Goal: Task Accomplishment & Management: Complete application form

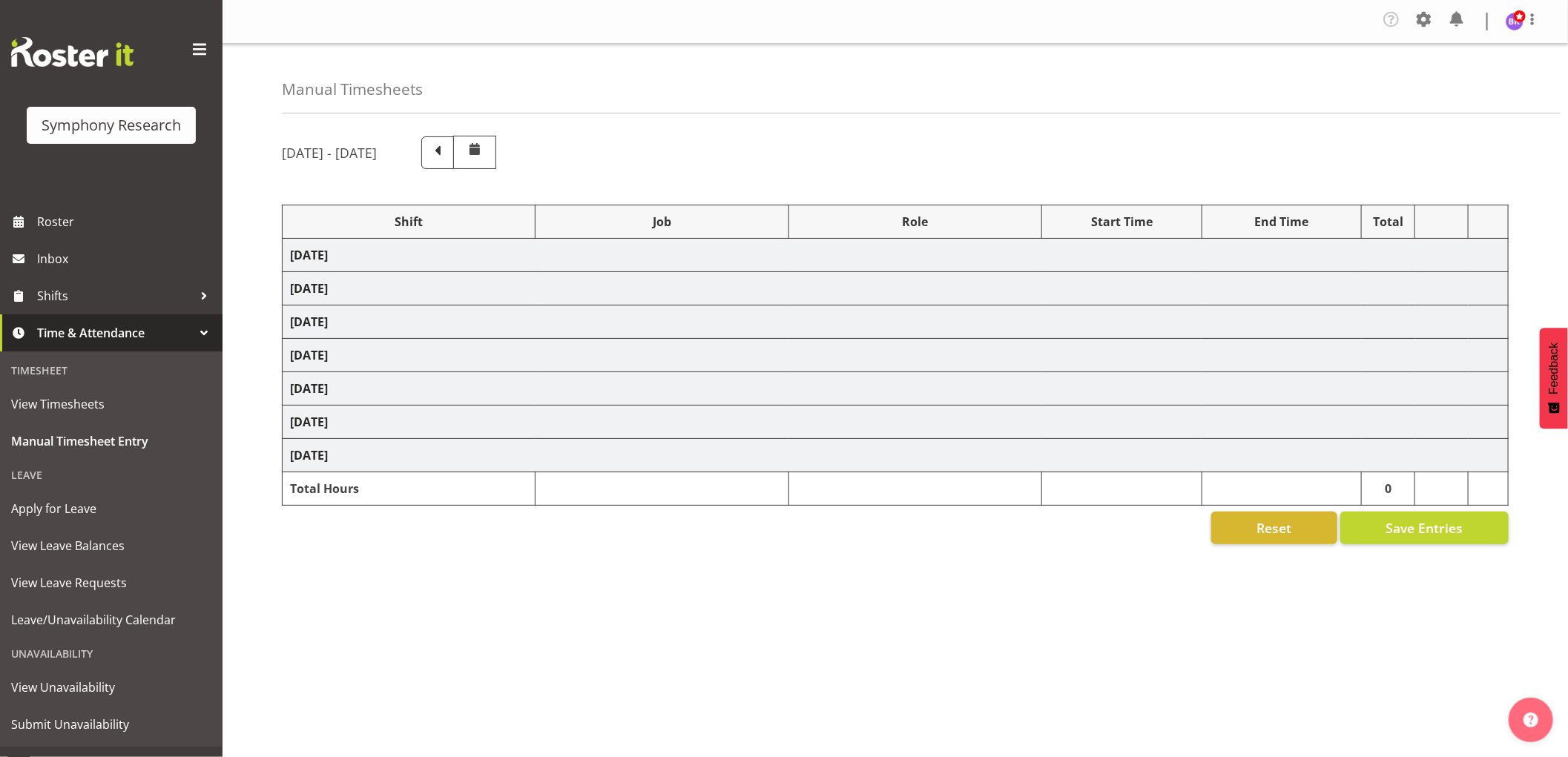
select select "1607"
select select "743"
select select "1607"
select select "9426"
select select "1607"
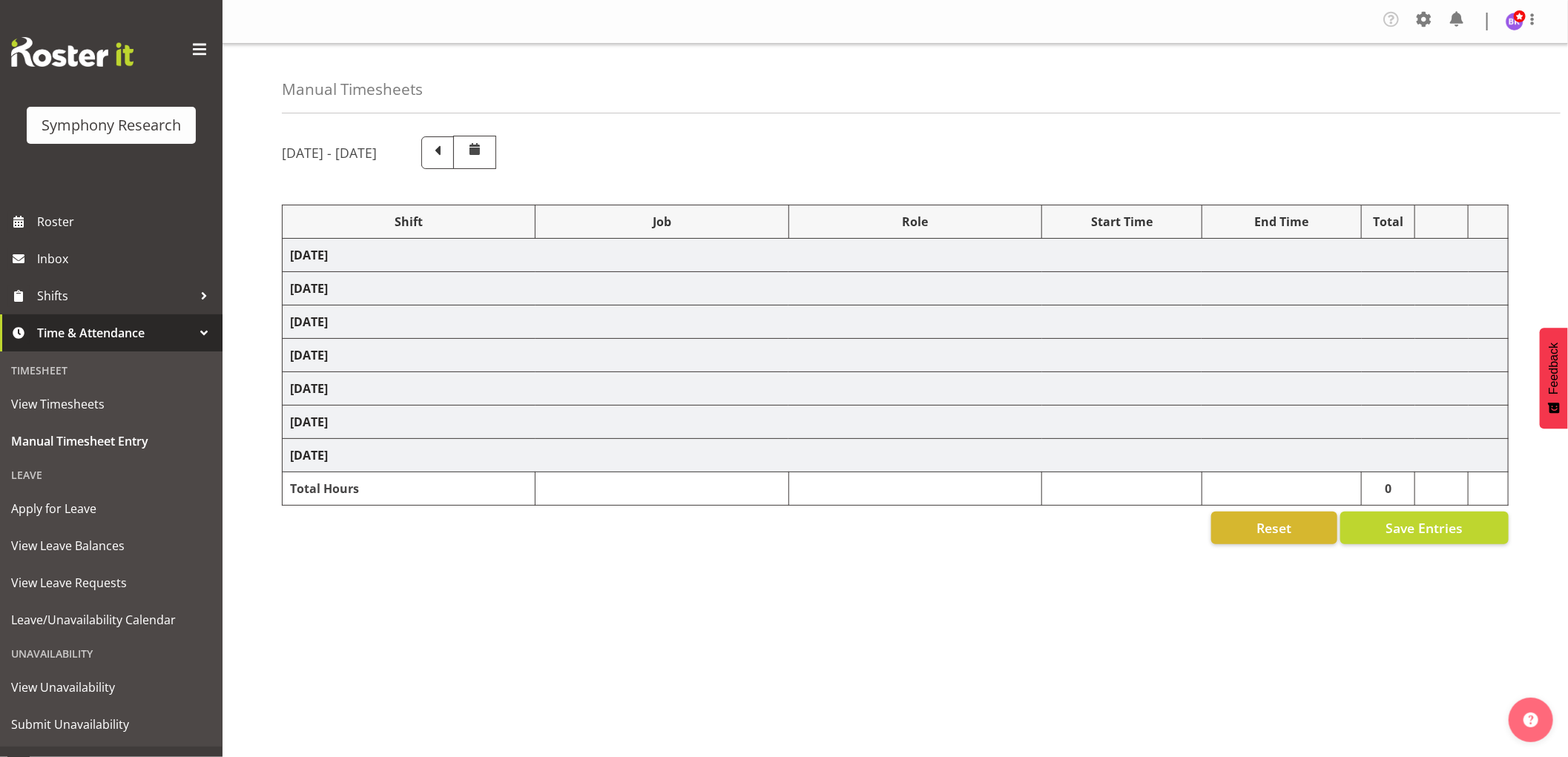
select select "9636"
select select "1607"
select select "10549"
select select "1607"
select select "10242"
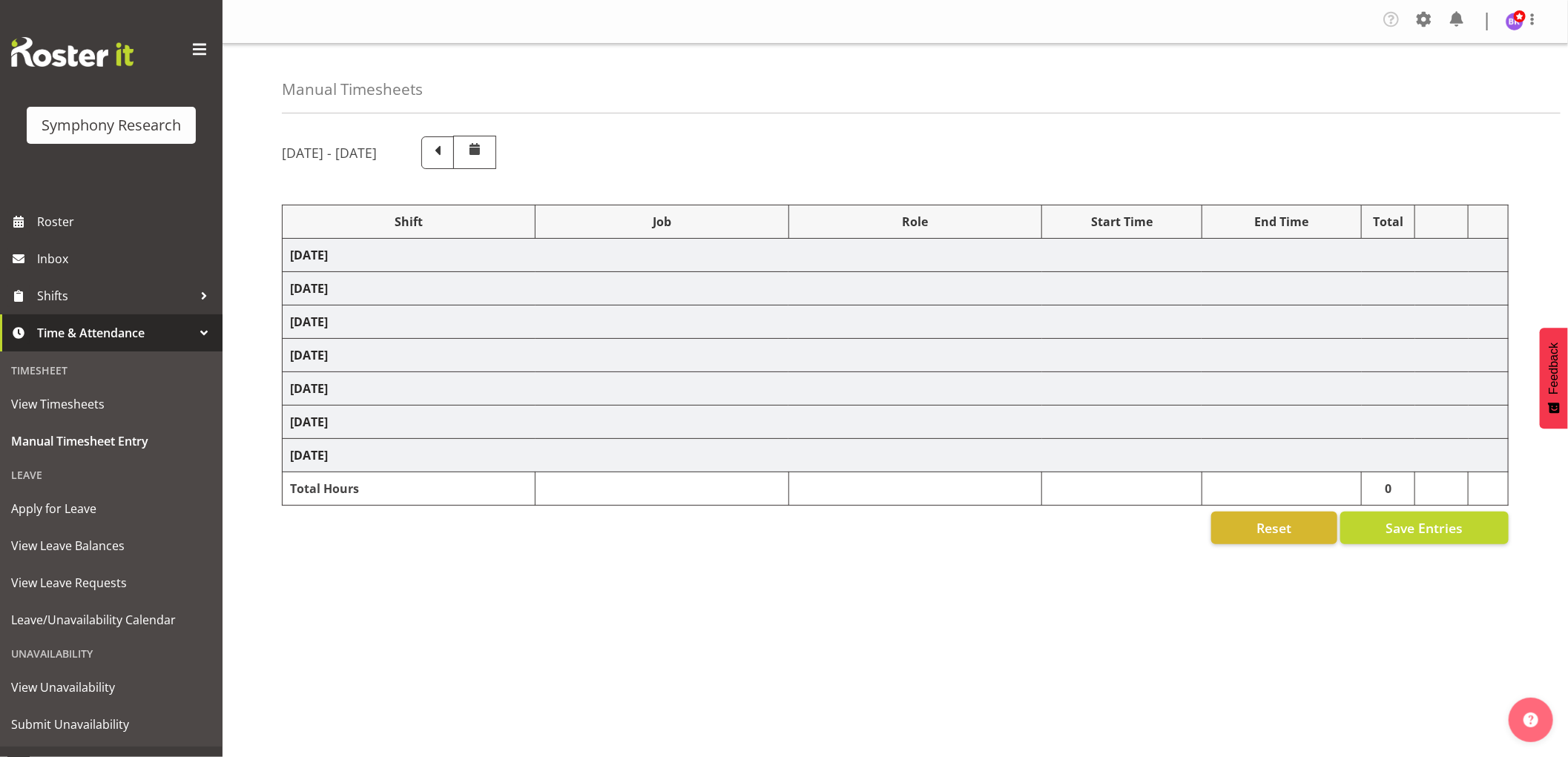
select select "1607"
select select "10536"
select select "1607"
select select "10242"
select select "1607"
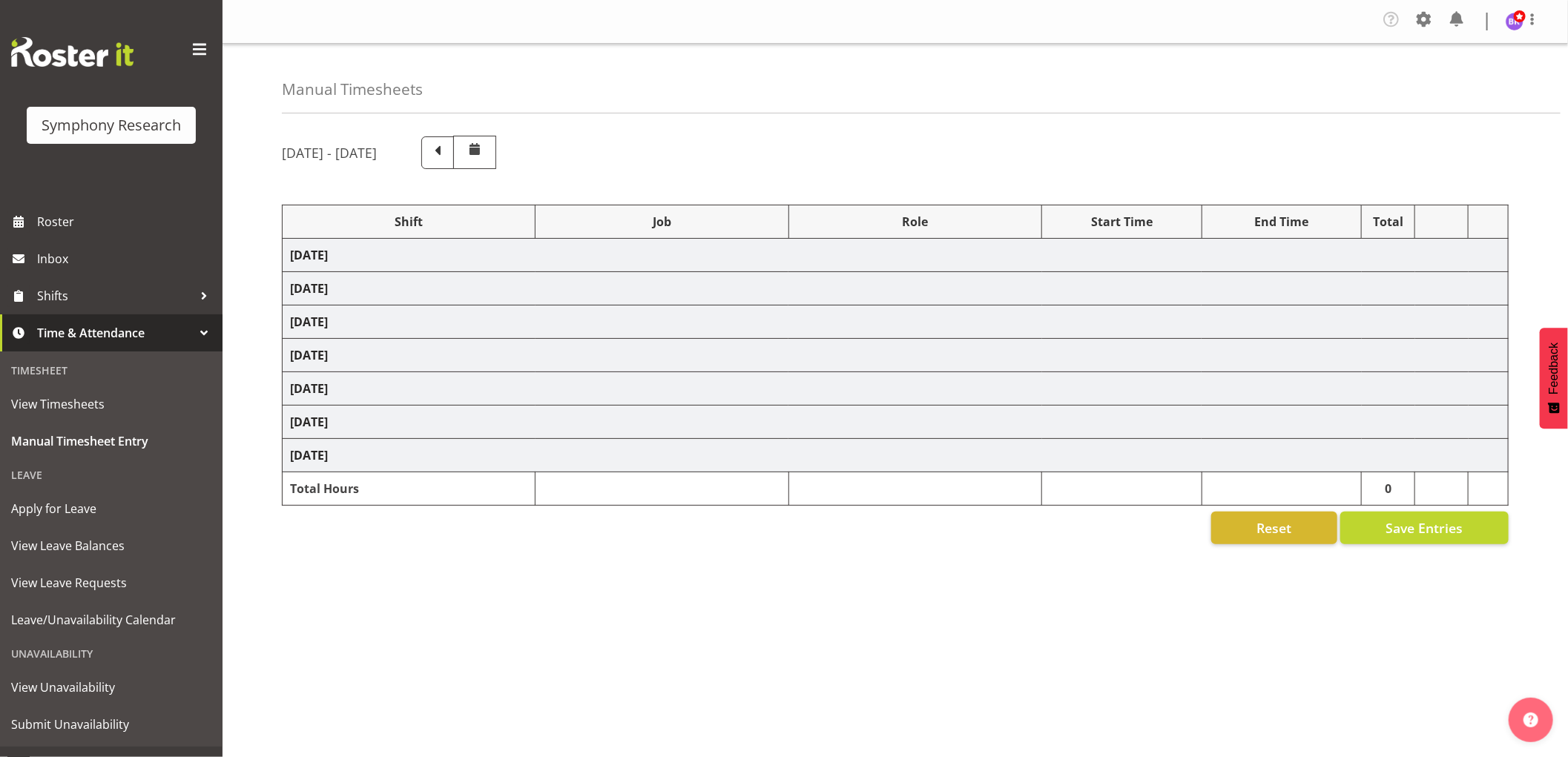
select select "10499"
select select "1607"
select select "10527"
select select "1607"
select select "743"
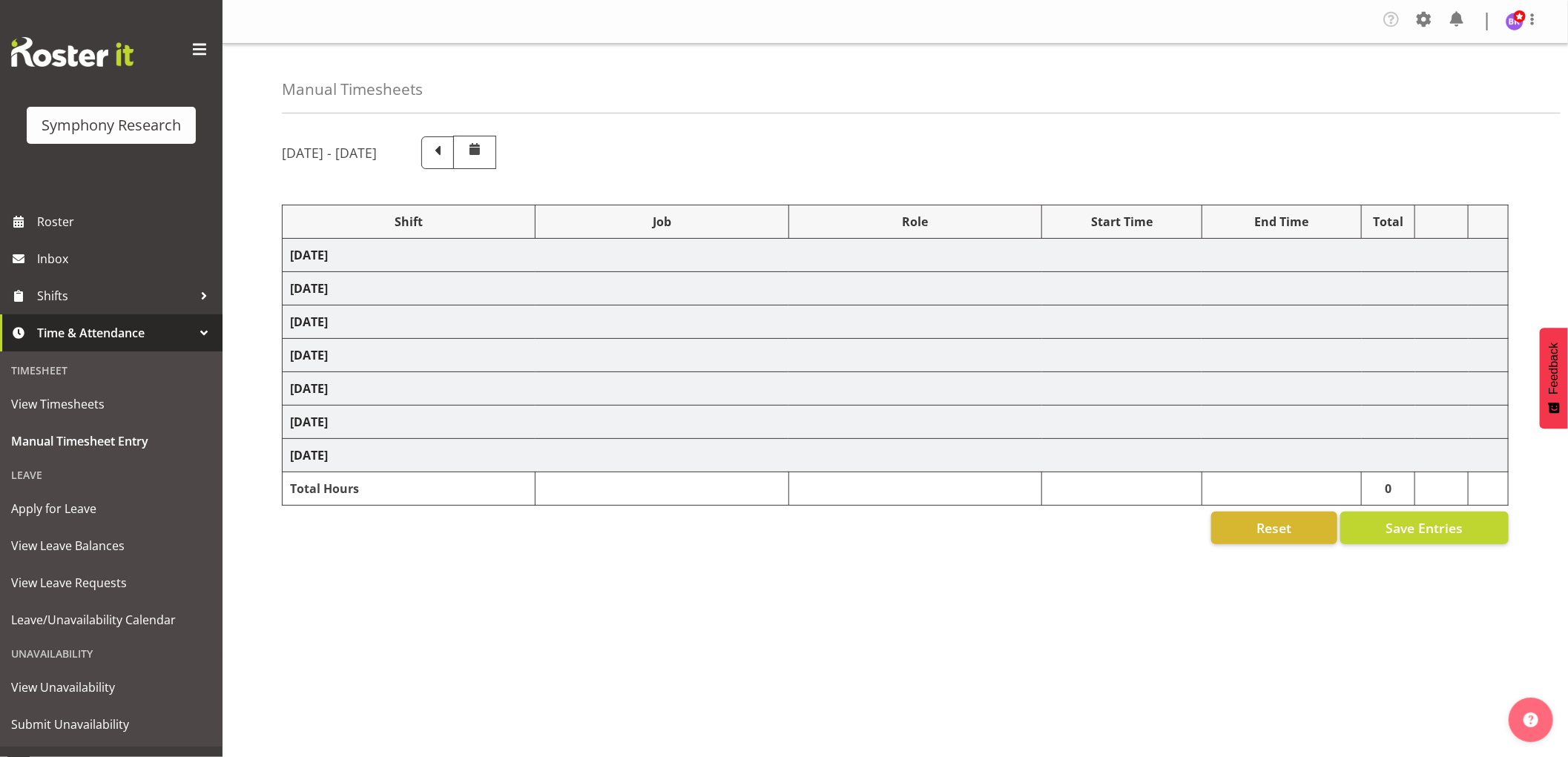
select select "1607"
select select "743"
select select "1607"
select select "9426"
select select "1607"
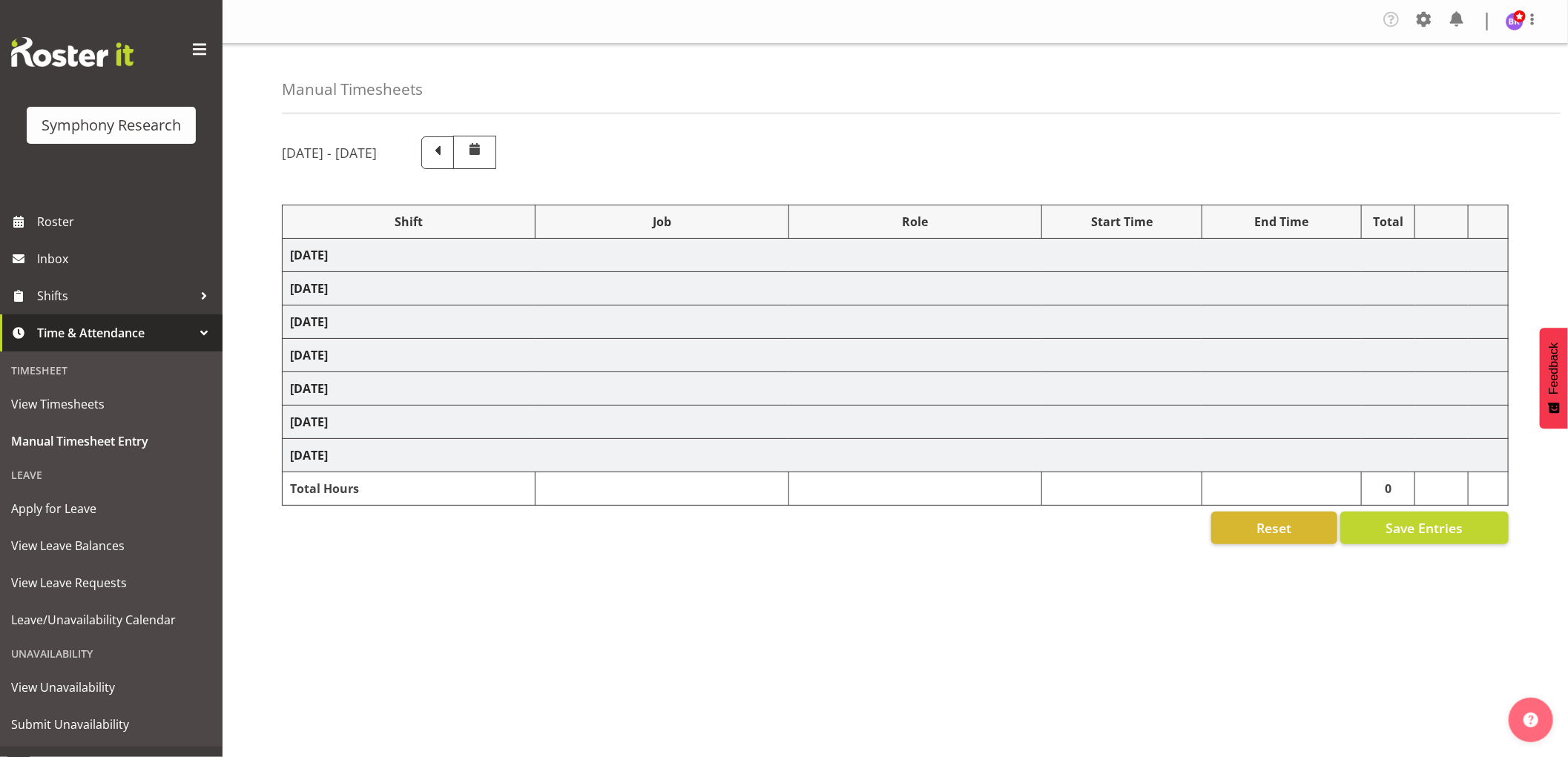
select select "9636"
select select "1607"
select select "10549"
select select "1607"
select select "10242"
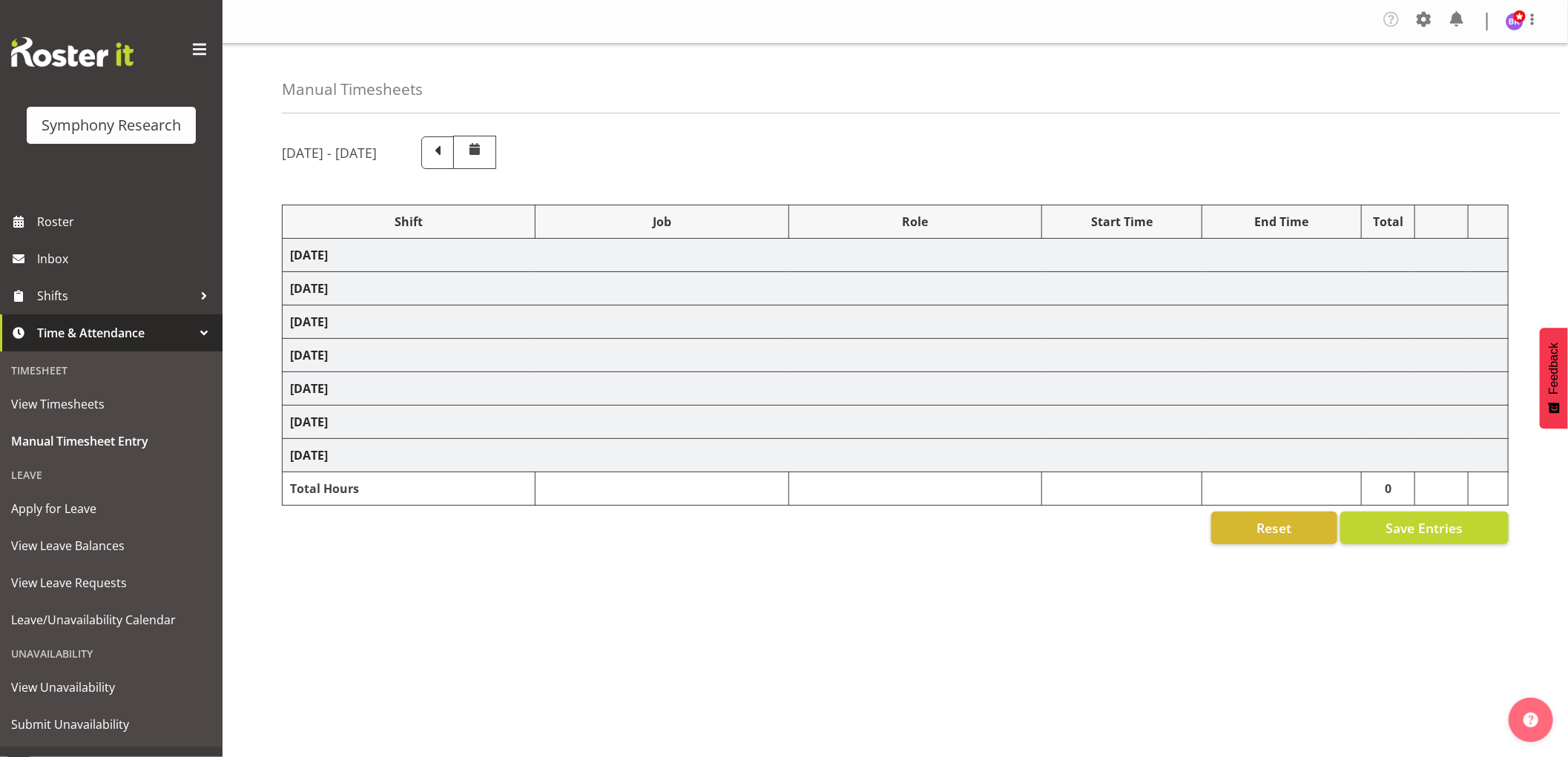
select select "1607"
select select "10536"
select select "1607"
select select "10527"
select select "1607"
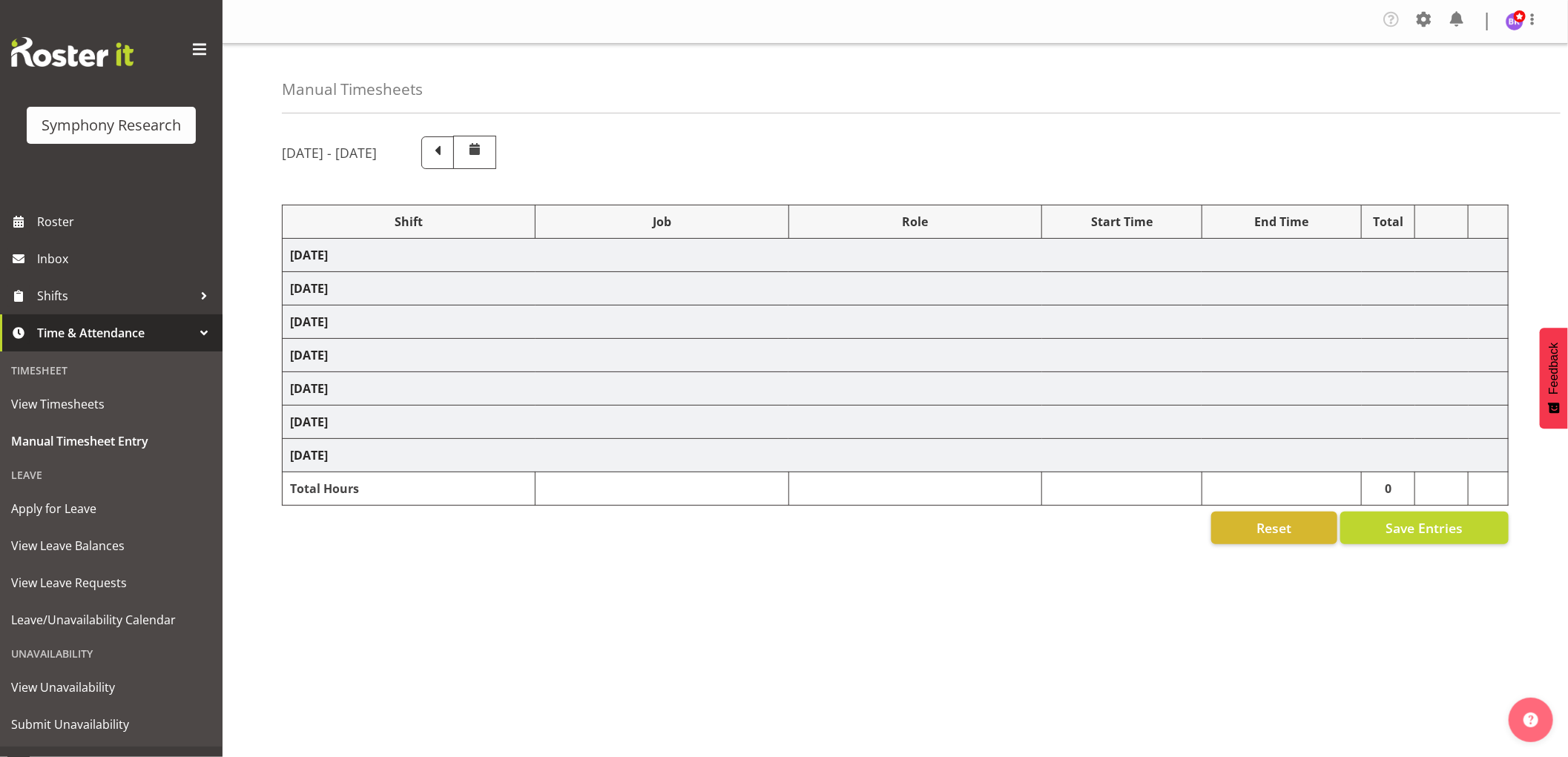
select select "10499"
select select "1607"
select select "10242"
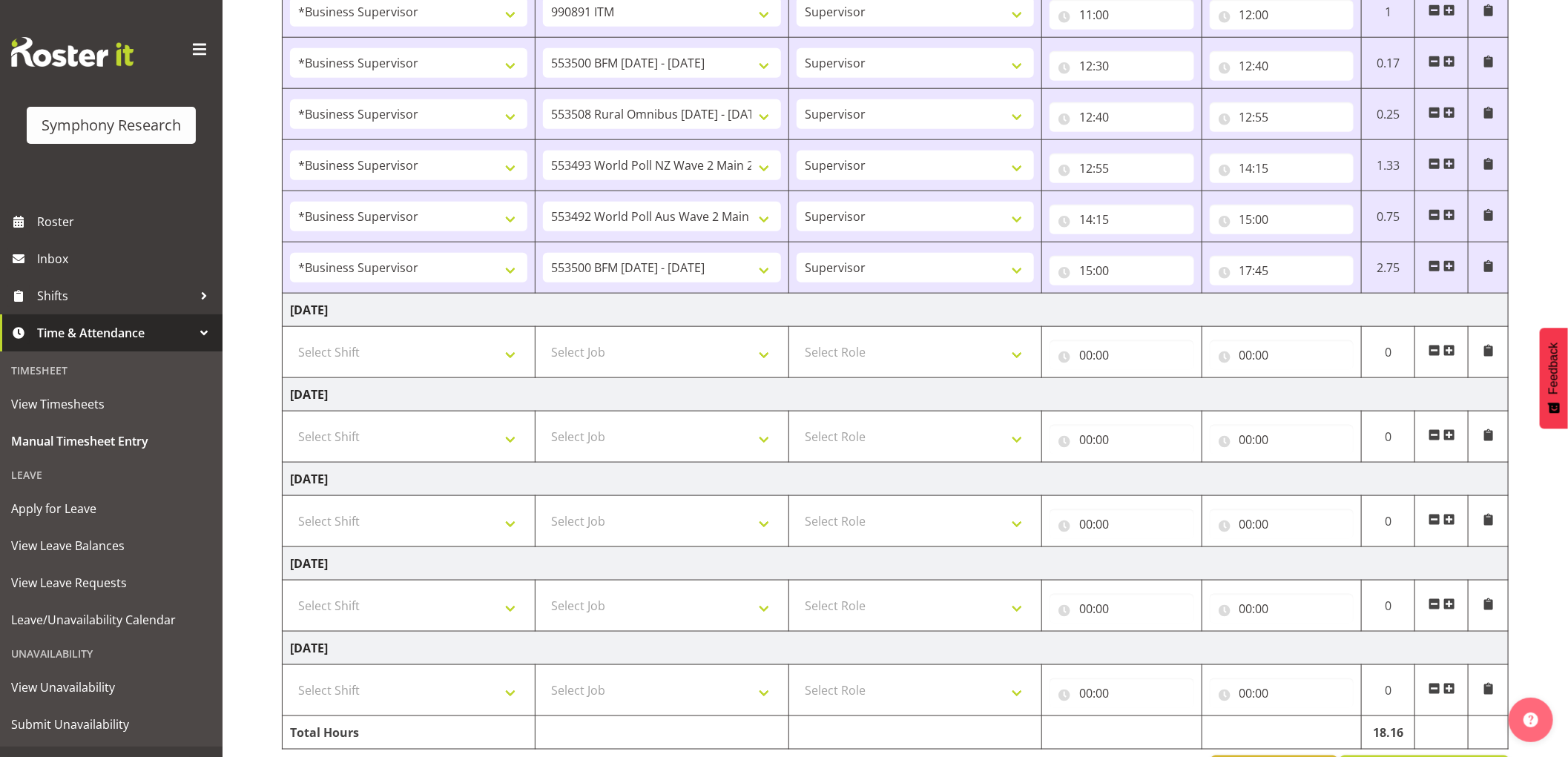
scroll to position [988, 0]
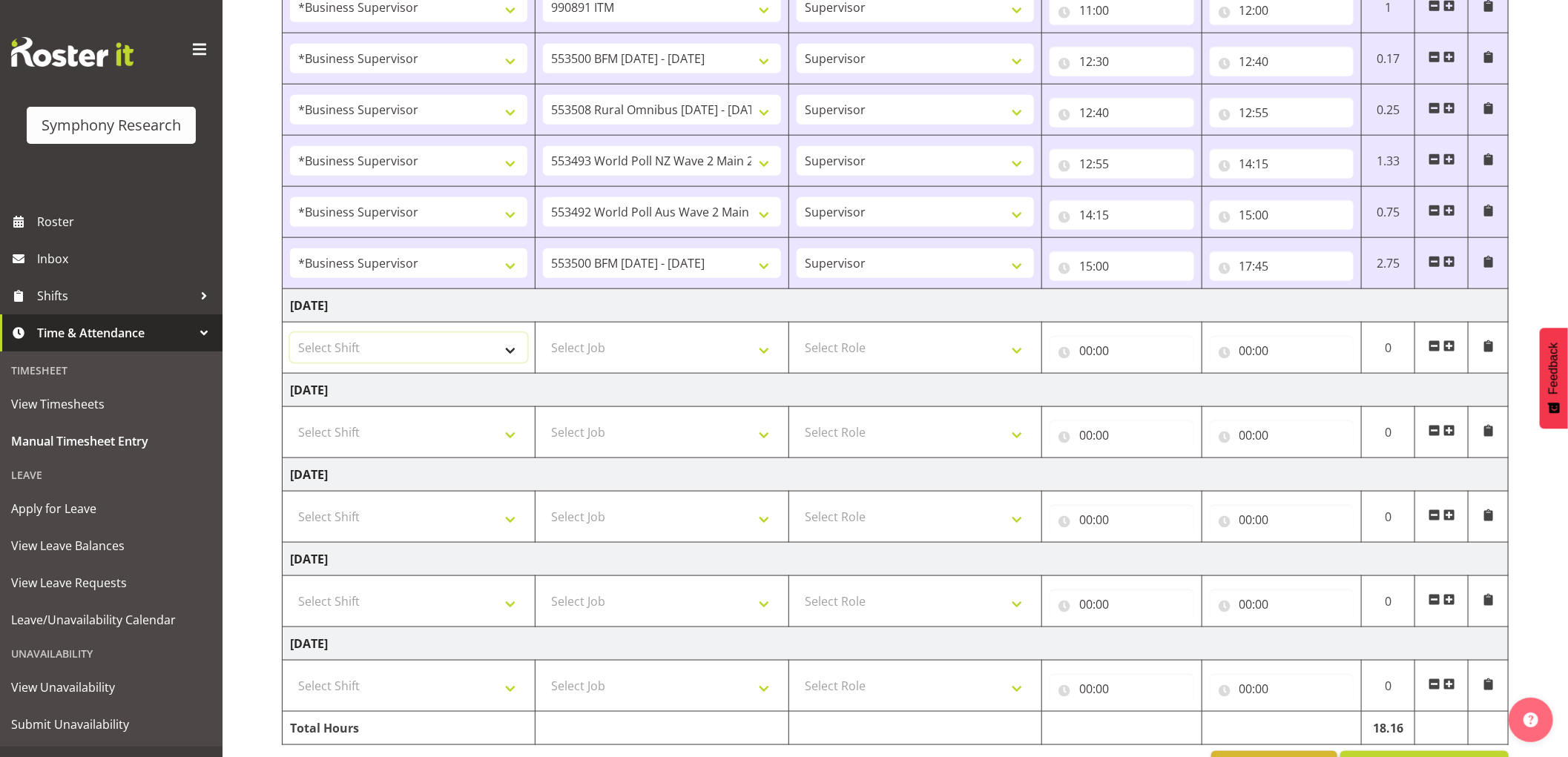
click at [507, 356] on select "Select Shift !!Weekend Residential (Roster IT Shift Label) *Business 9/10am ~ 4…" at bounding box center [408, 348] width 237 height 29
select select "1607"
click at [290, 335] on select "Select Shift !!Weekend Residential (Roster IT Shift Label) *Business 9/10am ~ 4…" at bounding box center [408, 348] width 237 height 29
click at [682, 353] on select "Select Job 550060 IF Admin 553492 World Poll Aus Wave 2 Main 2025 553493 World …" at bounding box center [661, 348] width 237 height 29
select select "743"
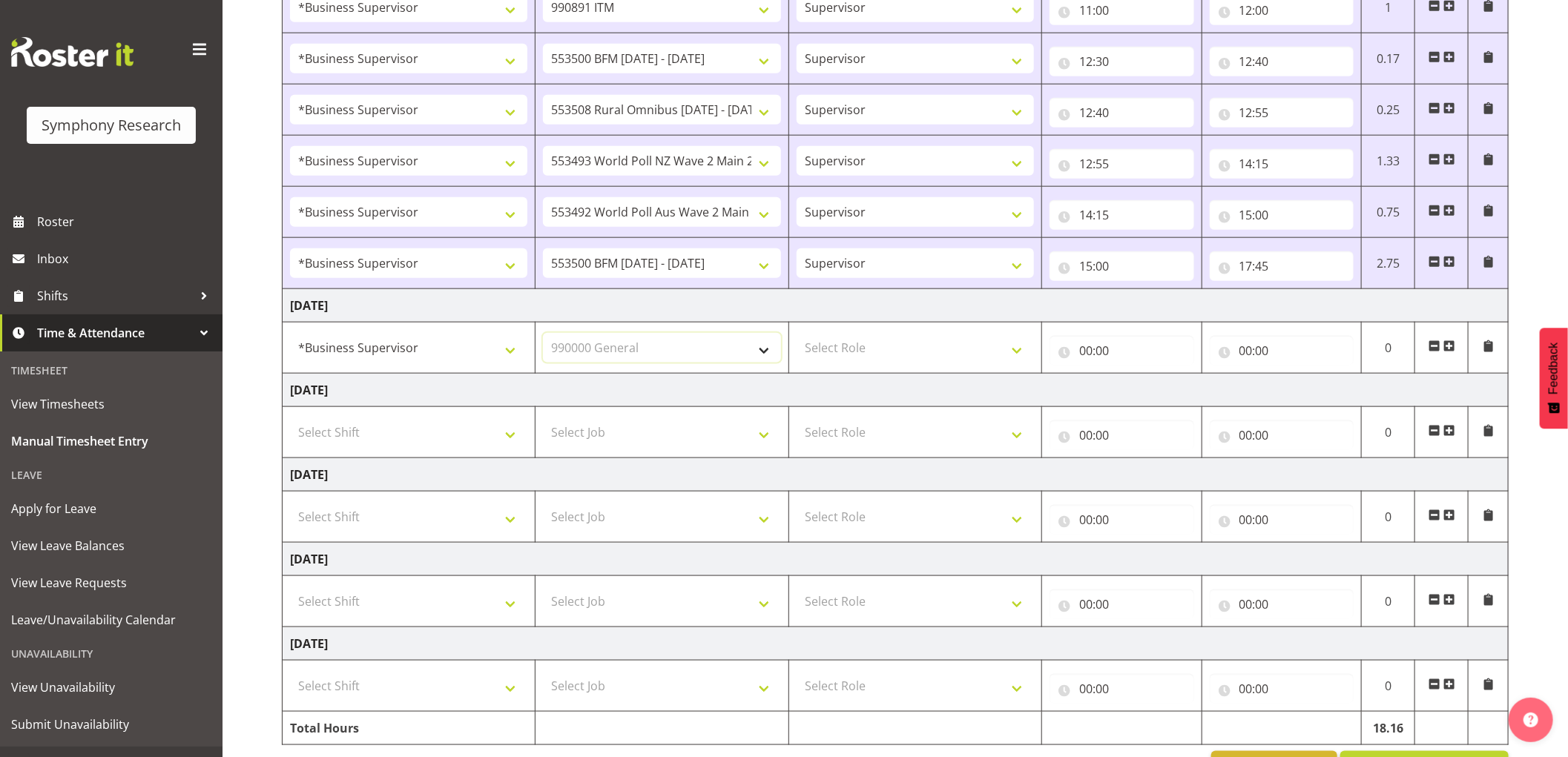
click at [543, 335] on select "Select Job 550060 IF Admin 553492 World Poll Aus Wave 2 Main 2025 553493 World …" at bounding box center [661, 348] width 237 height 29
click at [924, 354] on select "Select Role Supervisor Interviewing Briefing" at bounding box center [915, 348] width 237 height 29
select select "45"
click at [797, 335] on select "Select Role Supervisor Interviewing Briefing" at bounding box center [915, 348] width 237 height 29
click at [1092, 350] on input "00:00" at bounding box center [1122, 350] width 145 height 29
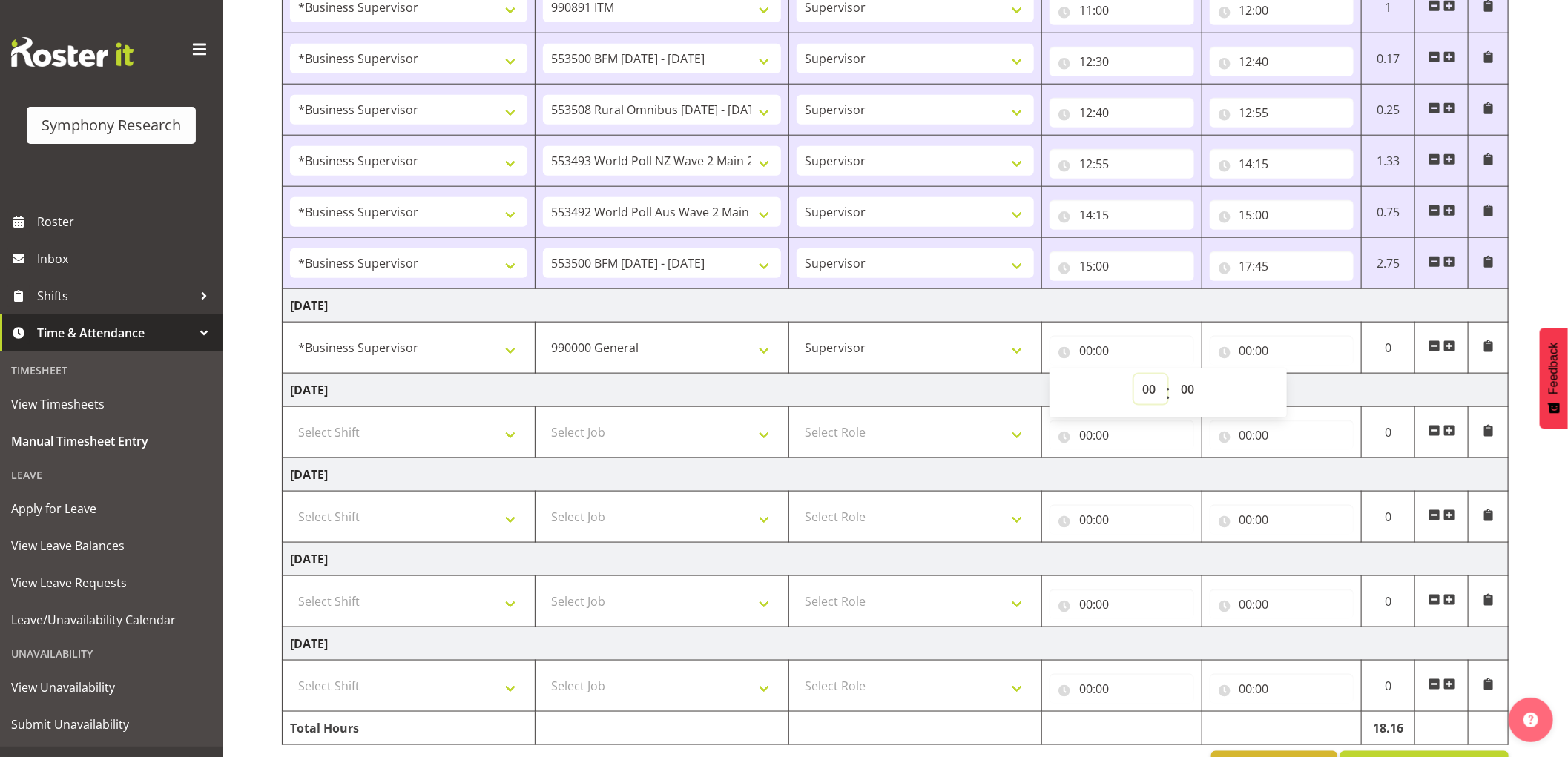
click at [1146, 388] on select "00 01 02 03 04 05 06 07 08 09 10 11 12 13 14 15 16 17 18 19 20 21 22 23" at bounding box center [1151, 389] width 34 height 29
select select "9"
click at [1135, 376] on select "00 01 02 03 04 05 06 07 08 09 10 11 12 13 14 15 16 17 18 19 20 21 22 23" at bounding box center [1151, 389] width 34 height 29
type input "09:00"
click at [1183, 388] on select "00 01 02 03 04 05 06 07 08 09 10 11 12 13 14 15 16 17 18 19 20 21 22 23 24 25 2…" at bounding box center [1189, 389] width 34 height 29
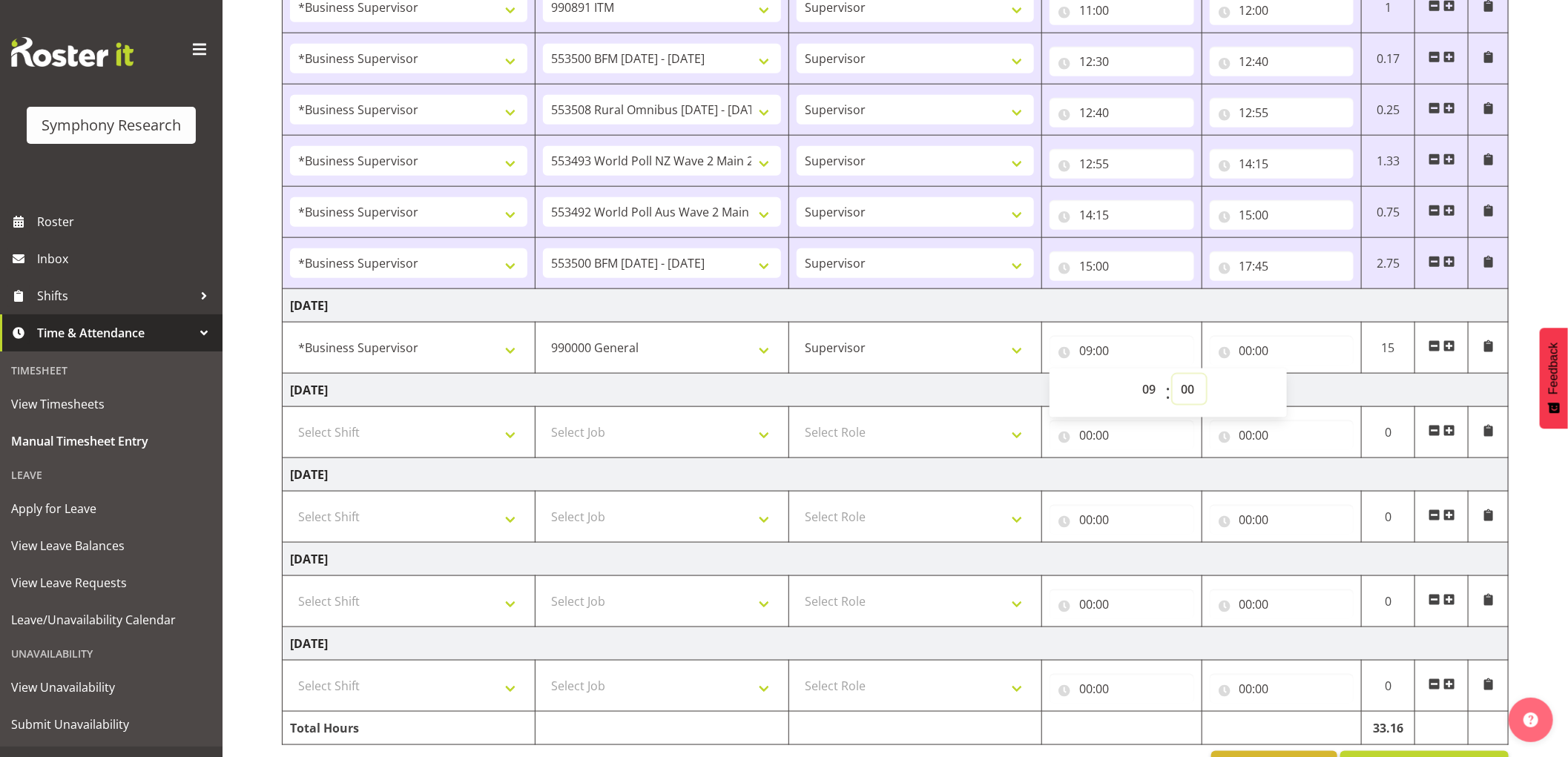
select select "55"
click at [1173, 376] on select "00 01 02 03 04 05 06 07 08 09 10 11 12 13 14 15 16 17 18 19 20 21 22 23 24 25 2…" at bounding box center [1189, 389] width 34 height 29
type input "09:55"
click at [1236, 352] on input "00:00" at bounding box center [1282, 350] width 145 height 29
click at [1306, 391] on select "00 01 02 03 04 05 06 07 08 09 10 11 12 13 14 15 16 17 18 19 20 21 22 23" at bounding box center [1311, 389] width 34 height 29
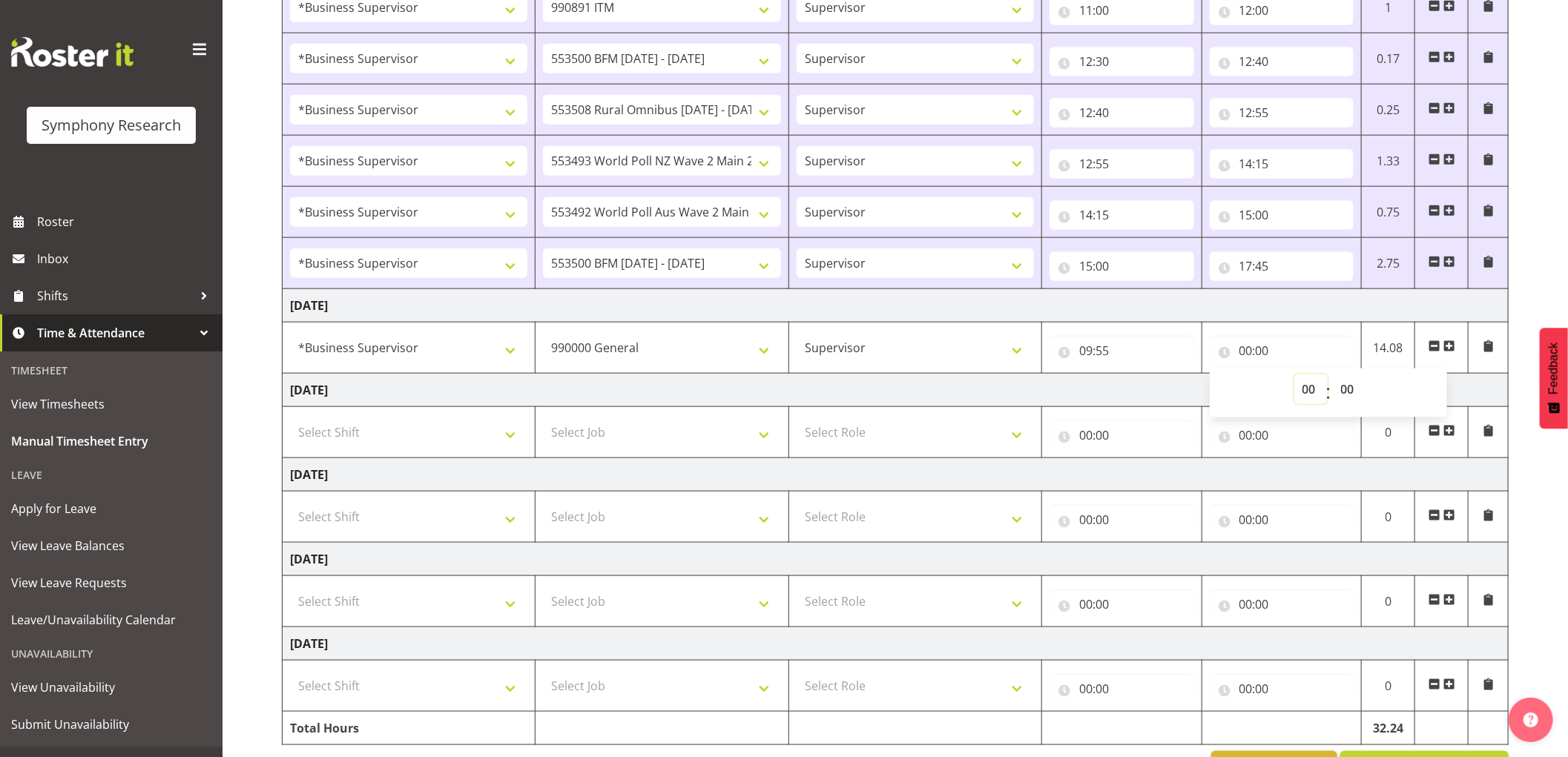
select select "11"
click at [1294, 376] on select "00 01 02 03 04 05 06 07 08 09 10 11 12 13 14 15 16 17 18 19 20 21 22 23" at bounding box center [1311, 389] width 34 height 29
type input "11:00"
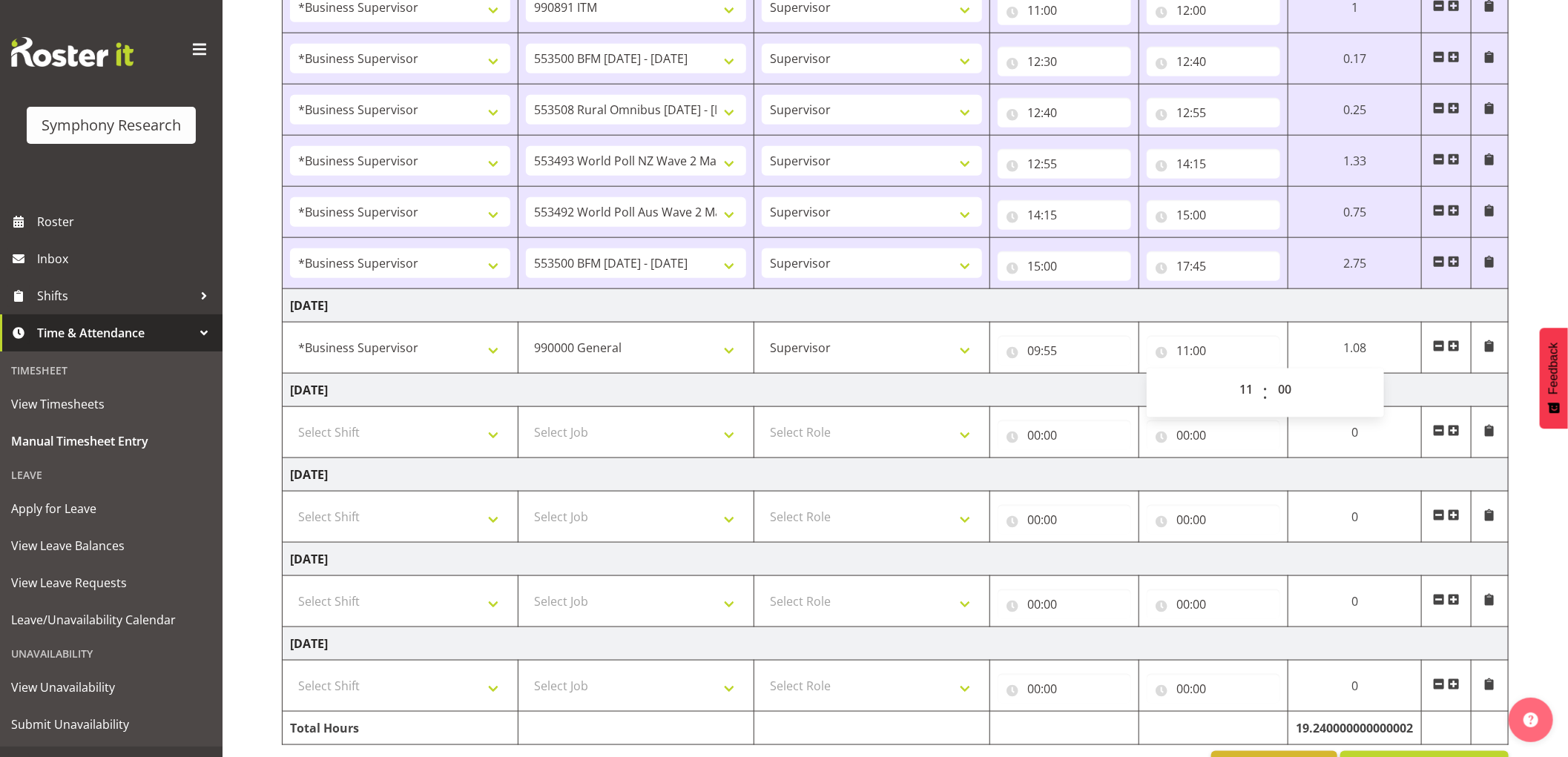
click at [1457, 345] on span at bounding box center [1454, 346] width 12 height 12
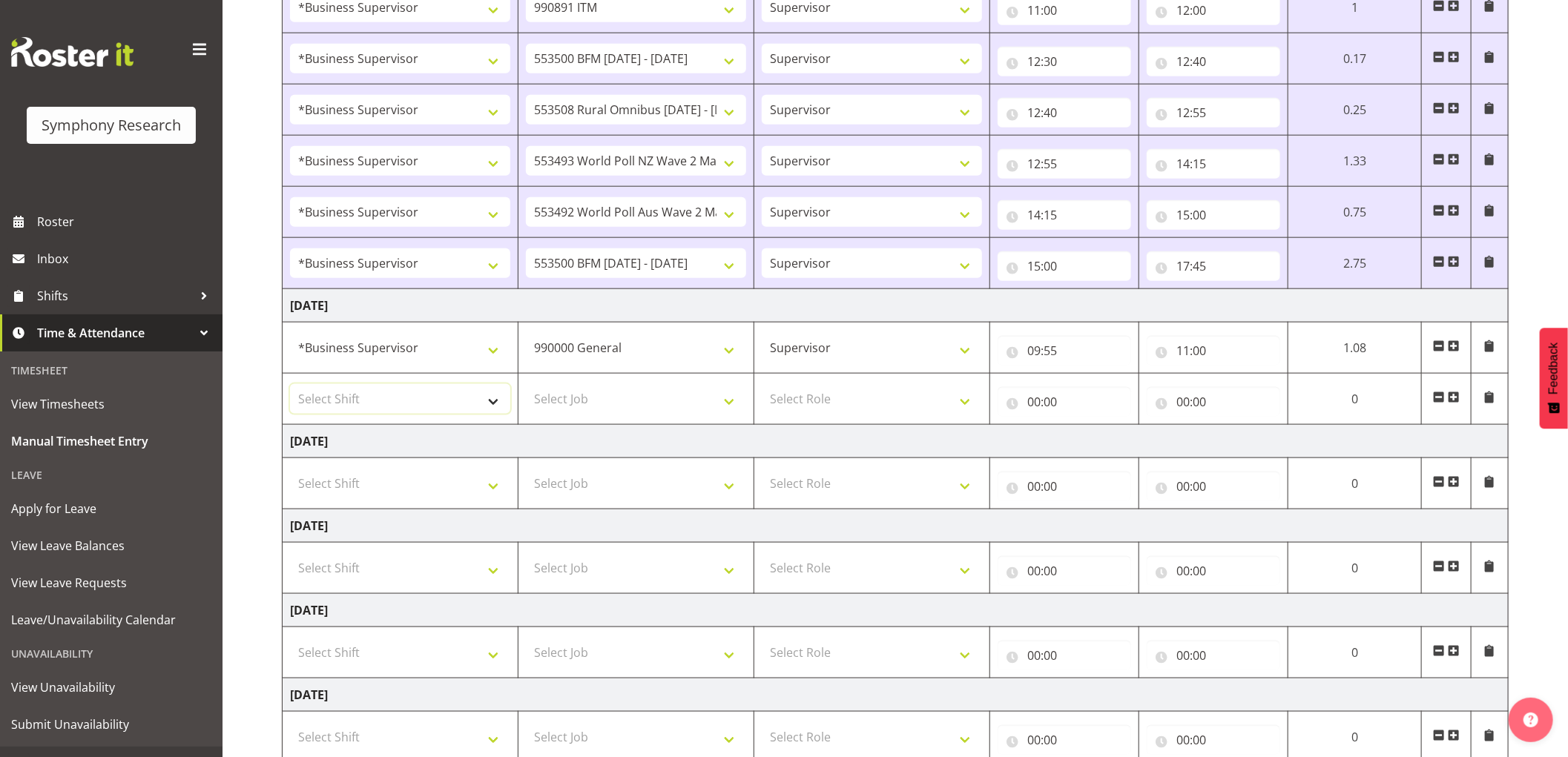
click at [452, 401] on select "Select Shift !!Weekend Residential (Roster IT Shift Label) *Business 9/10am ~ 4…" at bounding box center [400, 399] width 220 height 29
select select "1607"
click at [290, 387] on select "Select Shift !!Weekend Residential (Roster IT Shift Label) *Business 9/10am ~ 4…" at bounding box center [400, 399] width 220 height 29
click at [670, 401] on select "Select Job 550060 IF Admin 553492 World Poll Aus Wave 2 Main 2025 553493 World …" at bounding box center [635, 399] width 220 height 29
select select "10499"
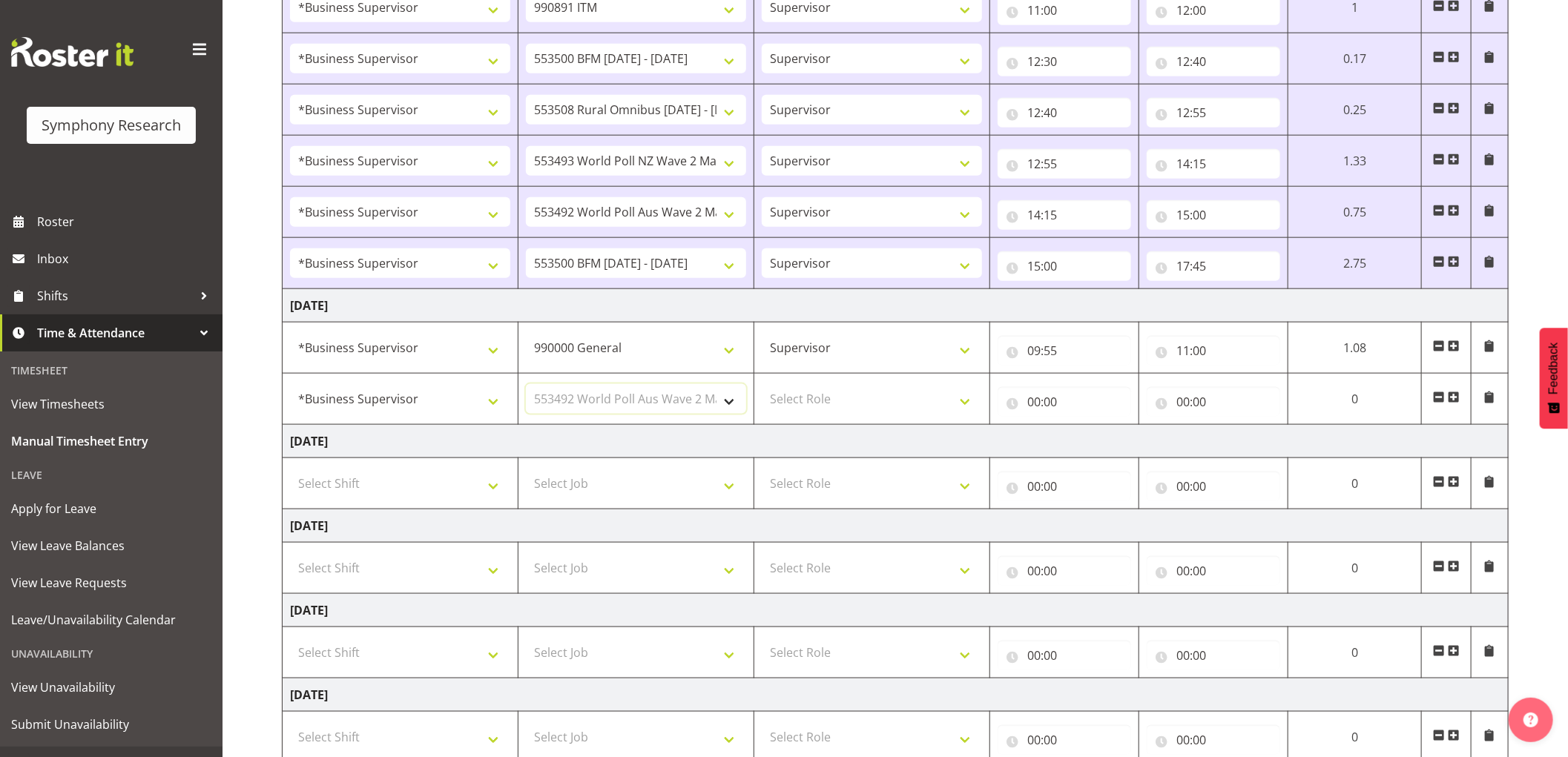
click at [526, 387] on select "Select Job 550060 IF Admin 553492 World Poll Aus Wave 2 Main 2025 553493 World …" at bounding box center [635, 399] width 220 height 29
click at [819, 394] on select "Select Role Supervisor Interviewing Briefing" at bounding box center [871, 399] width 220 height 29
select select "45"
click at [762, 387] on select "Select Role Supervisor Interviewing Briefing" at bounding box center [871, 399] width 220 height 29
click at [1035, 409] on input "00:00" at bounding box center [1065, 401] width 134 height 29
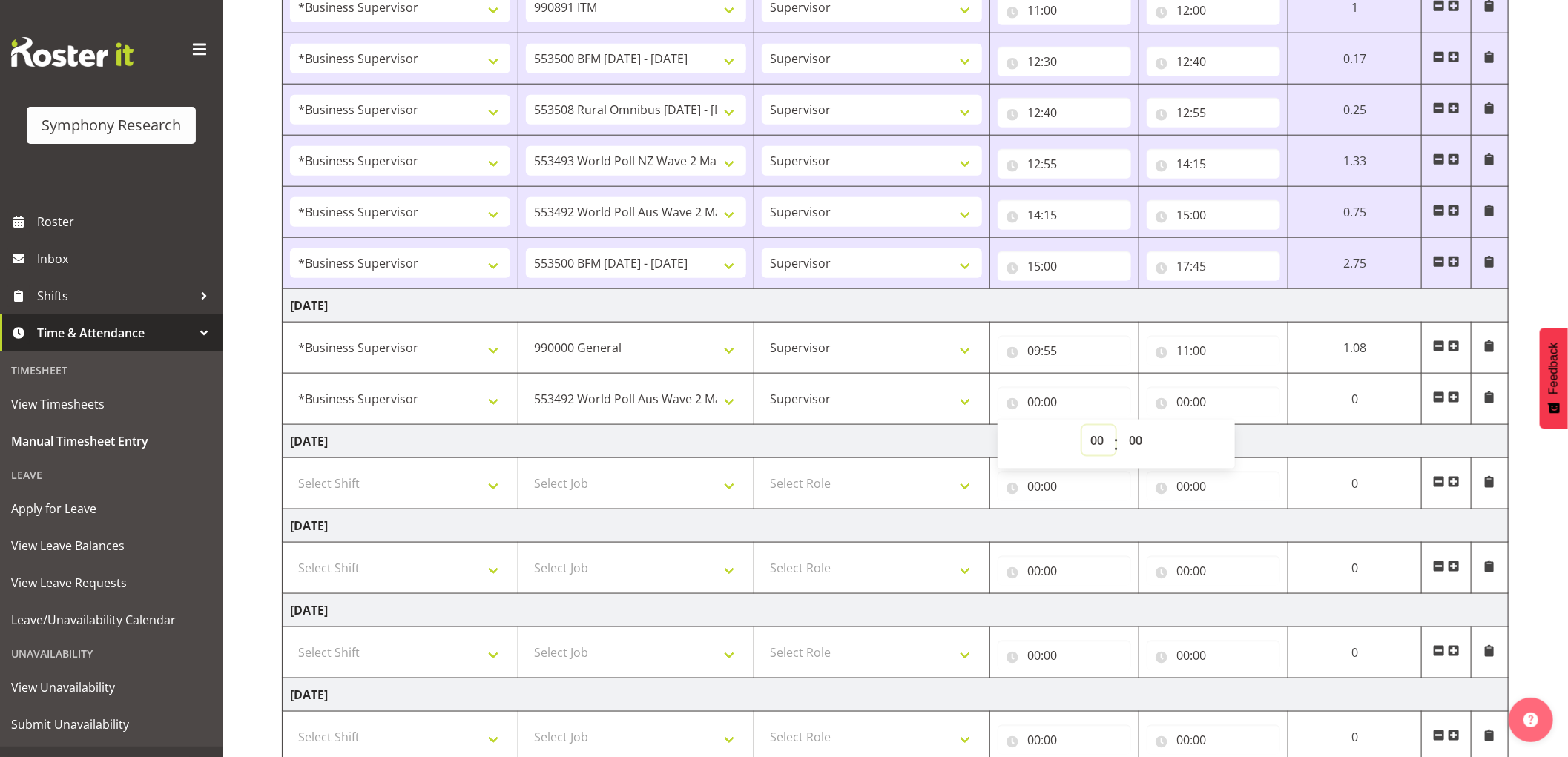
click at [1097, 441] on select "00 01 02 03 04 05 06 07 08 09 10 11 12 13 14 15 16 17 18 19 20 21 22 23" at bounding box center [1099, 440] width 34 height 29
select select "11"
click at [1083, 428] on select "00 01 02 03 04 05 06 07 08 09 10 11 12 13 14 15 16 17 18 19 20 21 22 23" at bounding box center [1099, 440] width 34 height 29
type input "11:00"
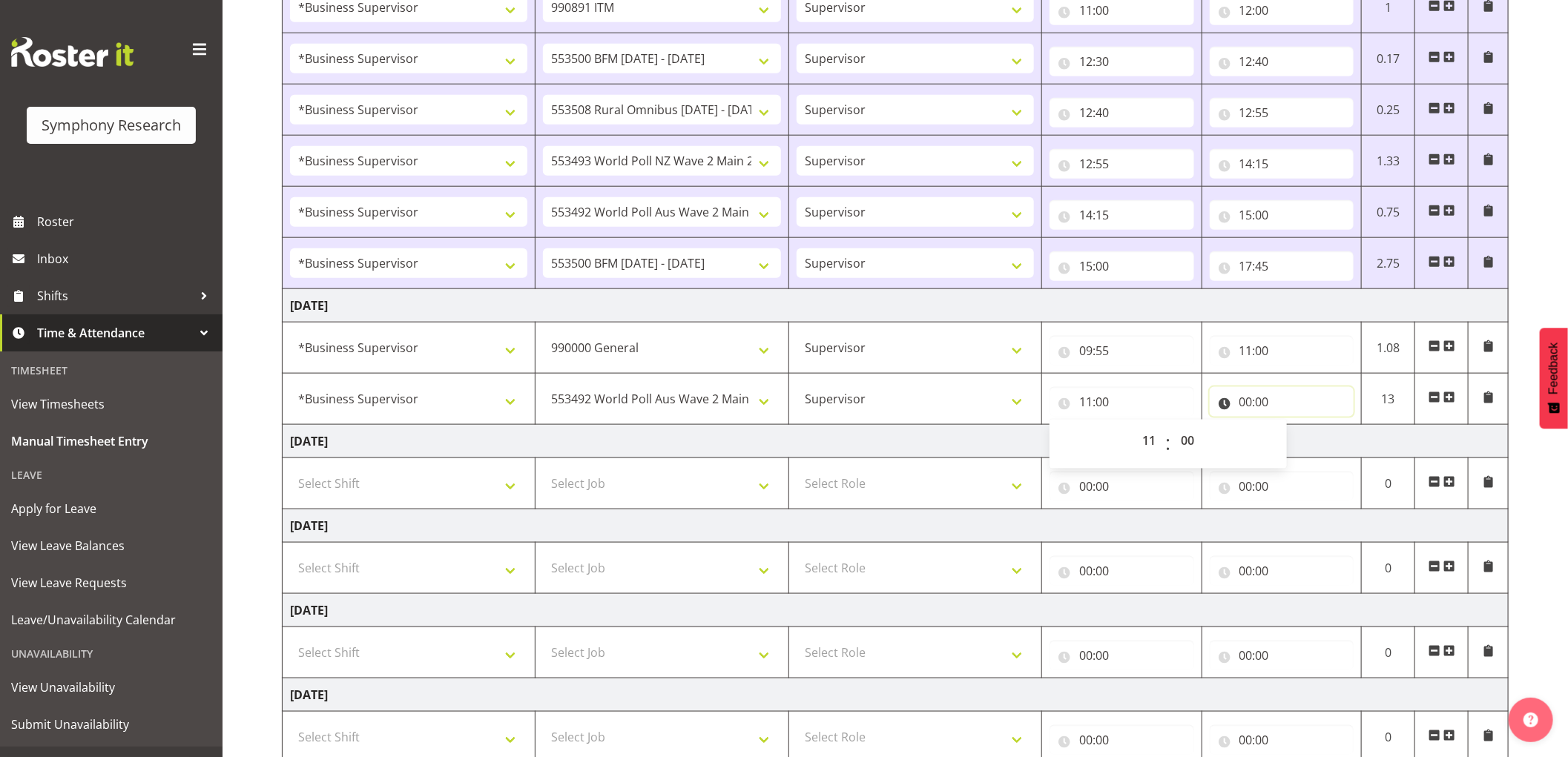
click at [1251, 402] on input "00:00" at bounding box center [1282, 401] width 145 height 29
click at [1306, 443] on select "00 01 02 03 04 05 06 07 08 09 10 11 12 13 14 15 16 17 18 19 20 21 22 23" at bounding box center [1311, 440] width 34 height 29
select select "11"
click at [1294, 428] on select "00 01 02 03 04 05 06 07 08 09 10 11 12 13 14 15 16 17 18 19 20 21 22 23" at bounding box center [1311, 440] width 34 height 29
type input "11:00"
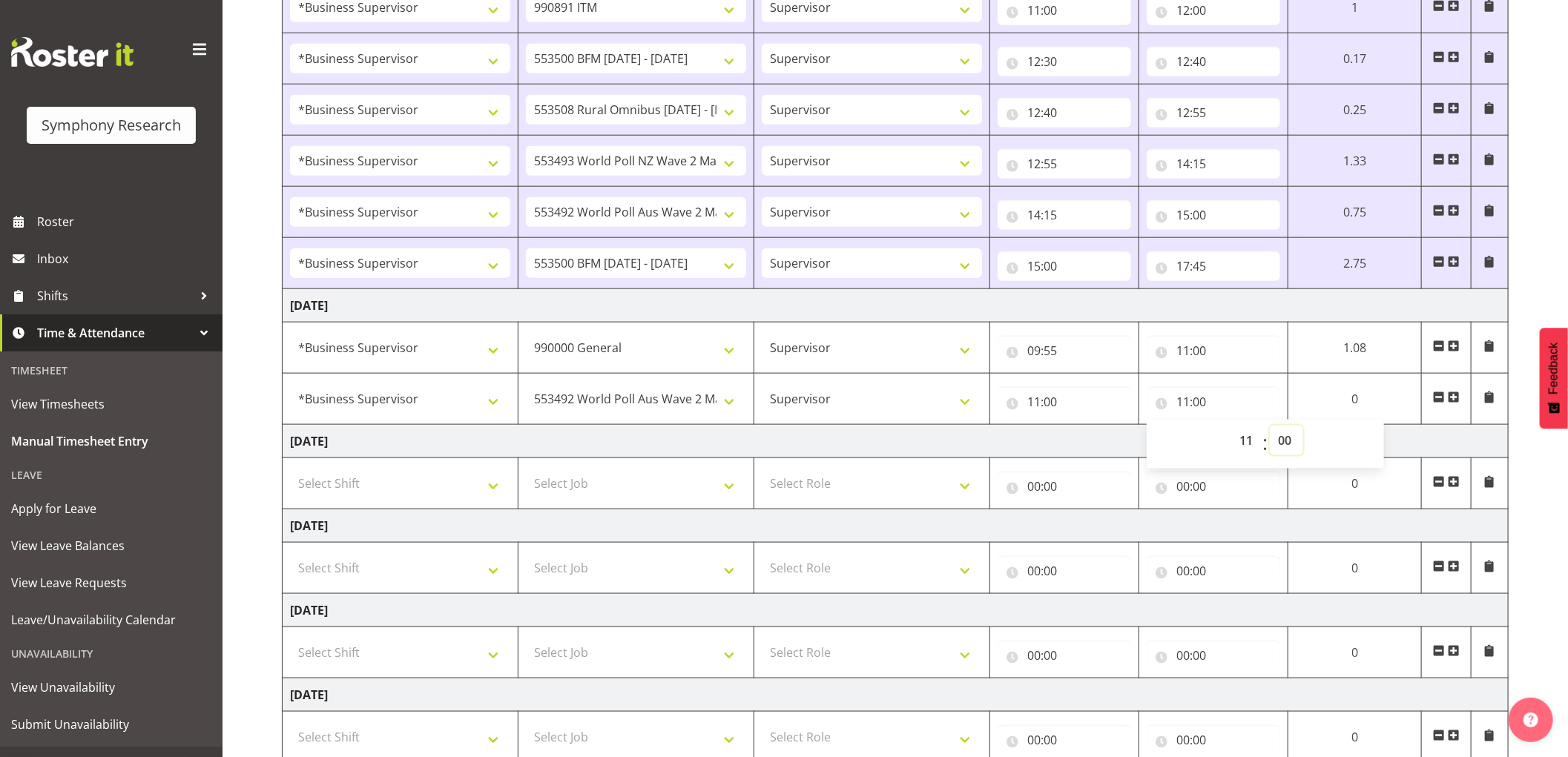
click at [1280, 444] on select "00 01 02 03 04 05 06 07 08 09 10 11 12 13 14 15 16 17 18 19 20 21 22 23 24 25 2…" at bounding box center [1287, 440] width 34 height 29
select select "15"
click at [1270, 428] on select "00 01 02 03 04 05 06 07 08 09 10 11 12 13 14 15 16 17 18 19 20 21 22 23 24 25 2…" at bounding box center [1287, 440] width 34 height 29
type input "11:15"
click at [1458, 398] on span at bounding box center [1454, 398] width 12 height 12
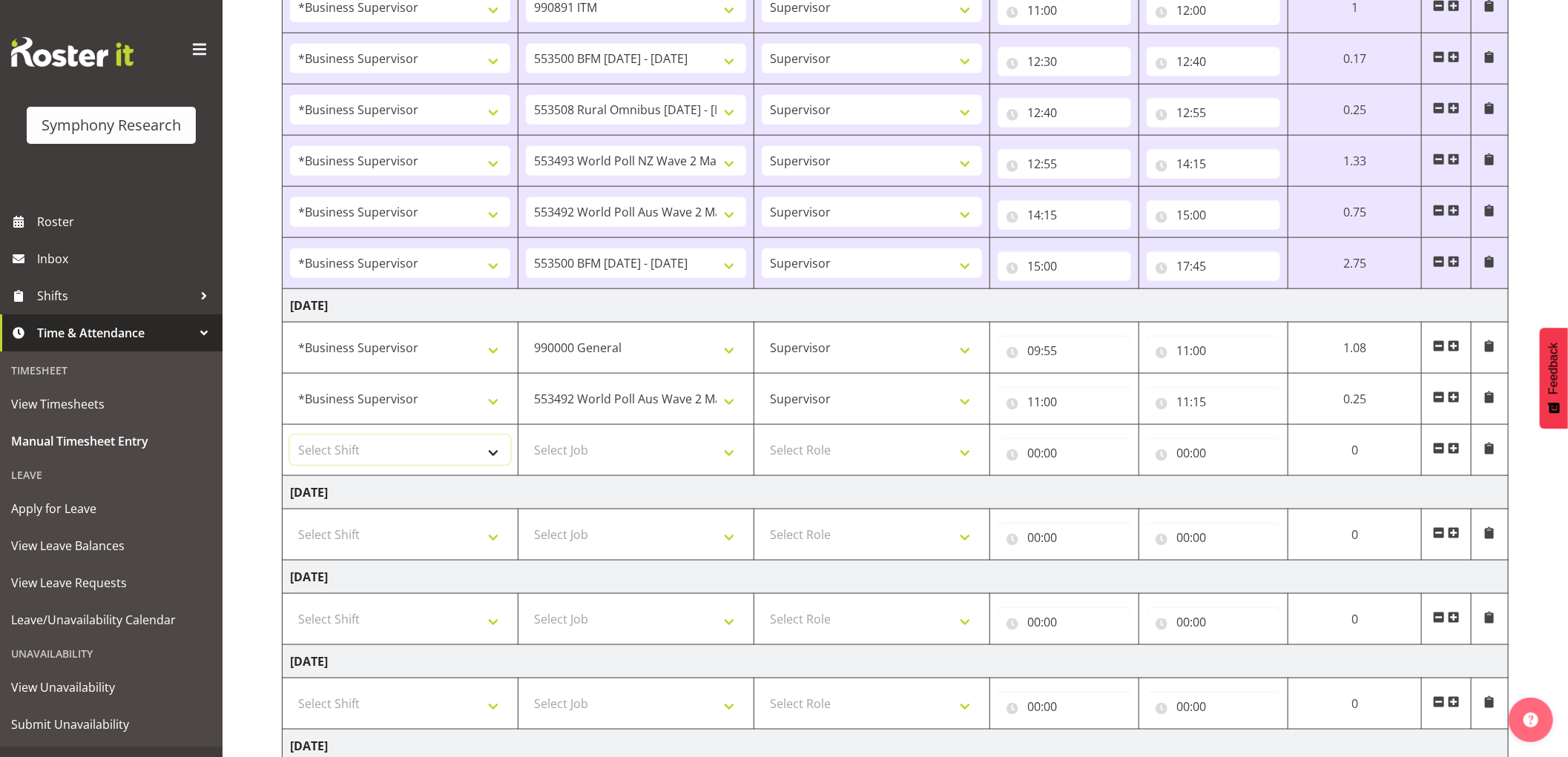
click at [398, 458] on select "Select Shift !!Weekend Residential (Roster IT Shift Label) *Business 9/10am ~ 4…" at bounding box center [400, 450] width 220 height 29
select select "1607"
click at [290, 438] on select "Select Shift !!Weekend Residential (Roster IT Shift Label) *Business 9/10am ~ 4…" at bounding box center [400, 450] width 220 height 29
click at [635, 451] on select "Select Job 550060 IF Admin 553492 World Poll Aus Wave 2 Main 2025 553493 World …" at bounding box center [635, 450] width 220 height 29
select select "10527"
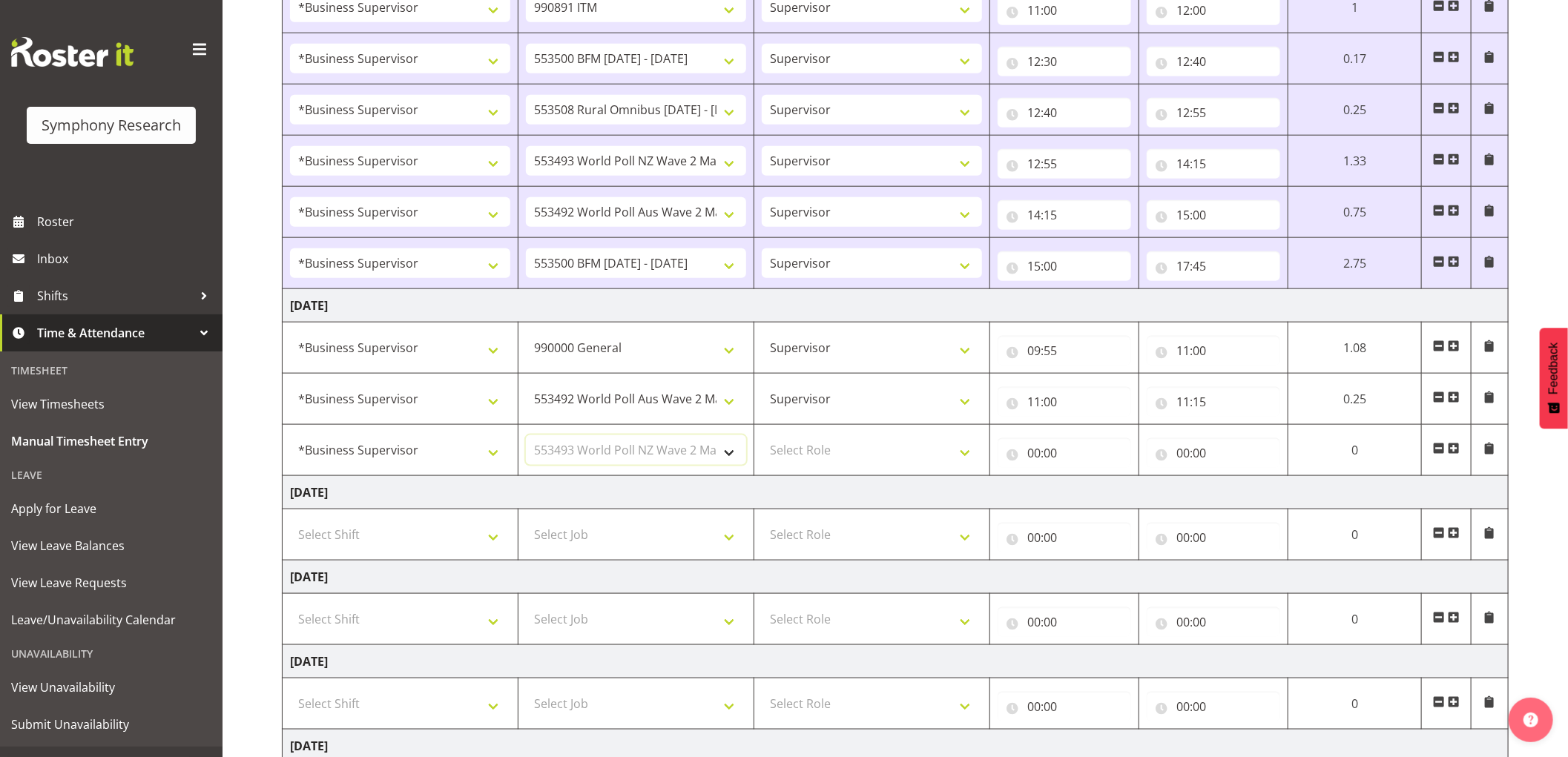
click at [526, 438] on select "Select Job 550060 IF Admin 553492 World Poll Aus Wave 2 Main 2025 553493 World …" at bounding box center [635, 450] width 220 height 29
click at [841, 454] on select "Select Role Supervisor Interviewing Briefing" at bounding box center [871, 450] width 220 height 29
select select "45"
click at [762, 438] on select "Select Role Supervisor Interviewing Briefing" at bounding box center [871, 450] width 220 height 29
click at [1033, 463] on input "00:00" at bounding box center [1065, 453] width 134 height 29
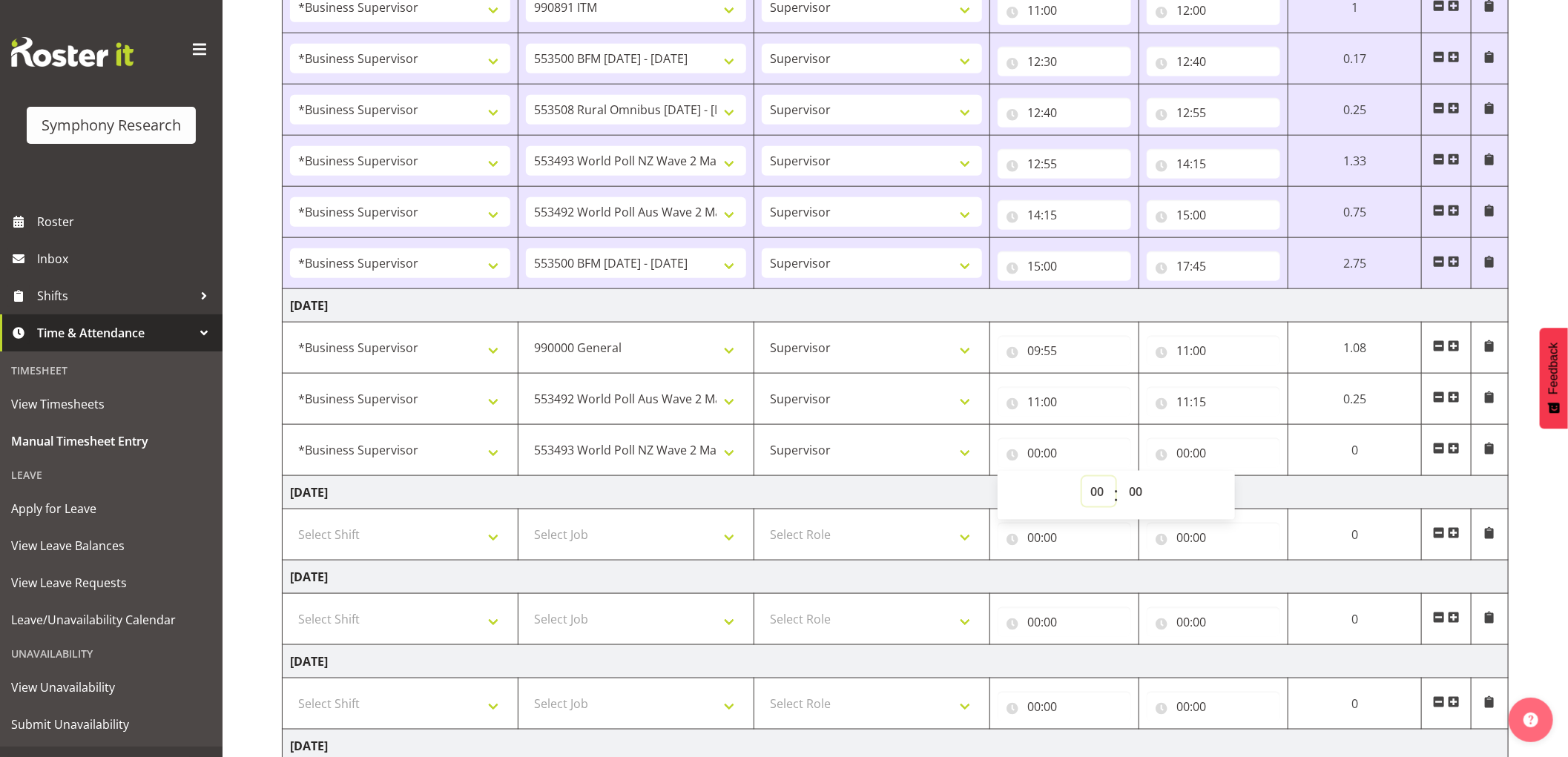
click at [1094, 495] on select "00 01 02 03 04 05 06 07 08 09 10 11 12 13 14 15 16 17 18 19 20 21 22 23" at bounding box center [1099, 491] width 34 height 29
select select "11"
click at [1083, 479] on select "00 01 02 03 04 05 06 07 08 09 10 11 12 13 14 15 16 17 18 19 20 21 22 23" at bounding box center [1099, 491] width 34 height 29
type input "11:00"
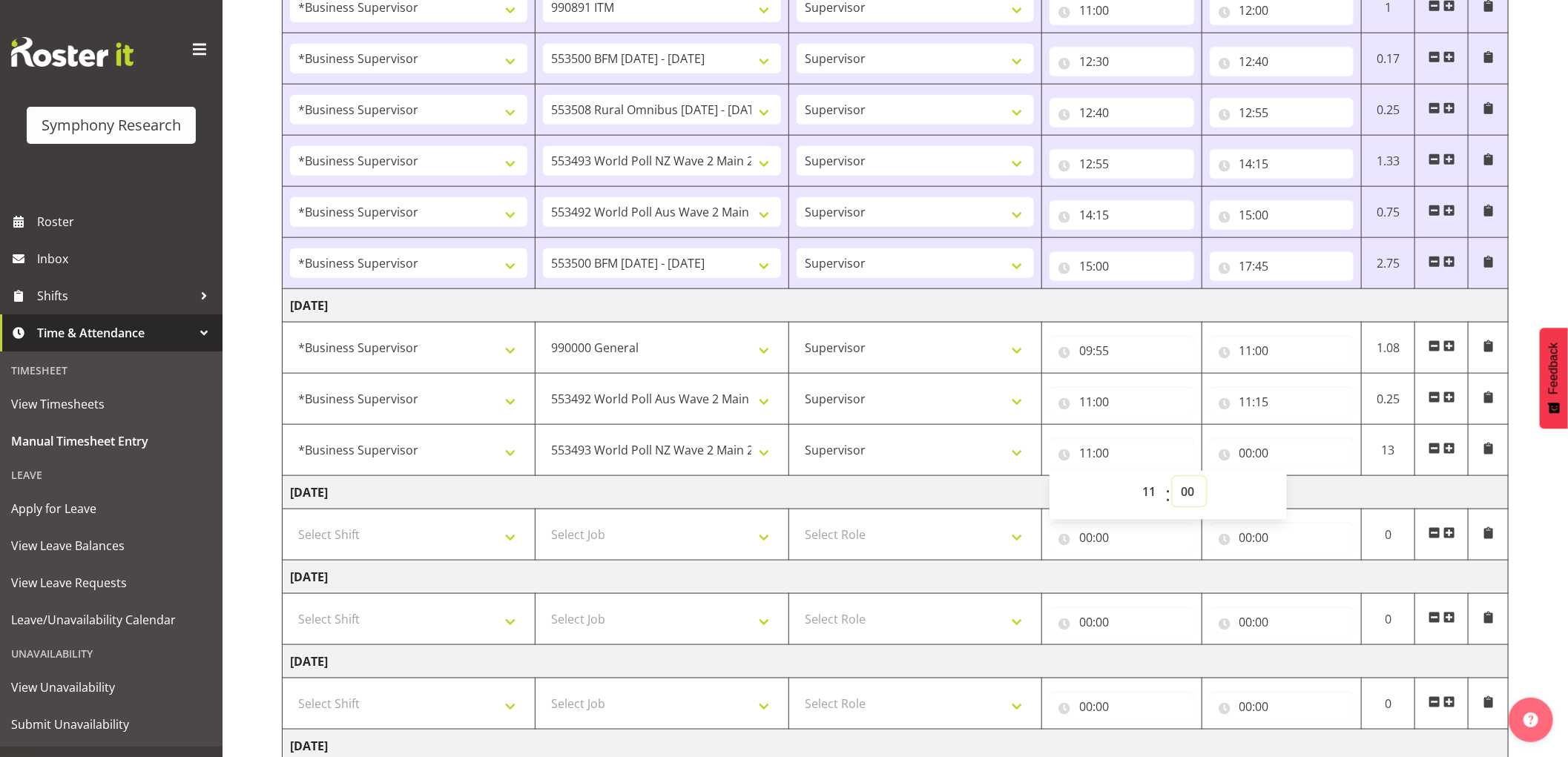
click at [1192, 492] on select "00 01 02 03 04 05 06 07 08 09 10 11 12 13 14 15 16 17 18 19 20 21 22 23 24 25 2…" at bounding box center [1189, 491] width 34 height 29
select select "15"
click at [1173, 479] on select "00 01 02 03 04 05 06 07 08 09 10 11 12 13 14 15 16 17 18 19 20 21 22 23 24 25 2…" at bounding box center [1189, 491] width 34 height 29
type input "11:15"
click at [1249, 458] on input "00:00" at bounding box center [1282, 453] width 145 height 29
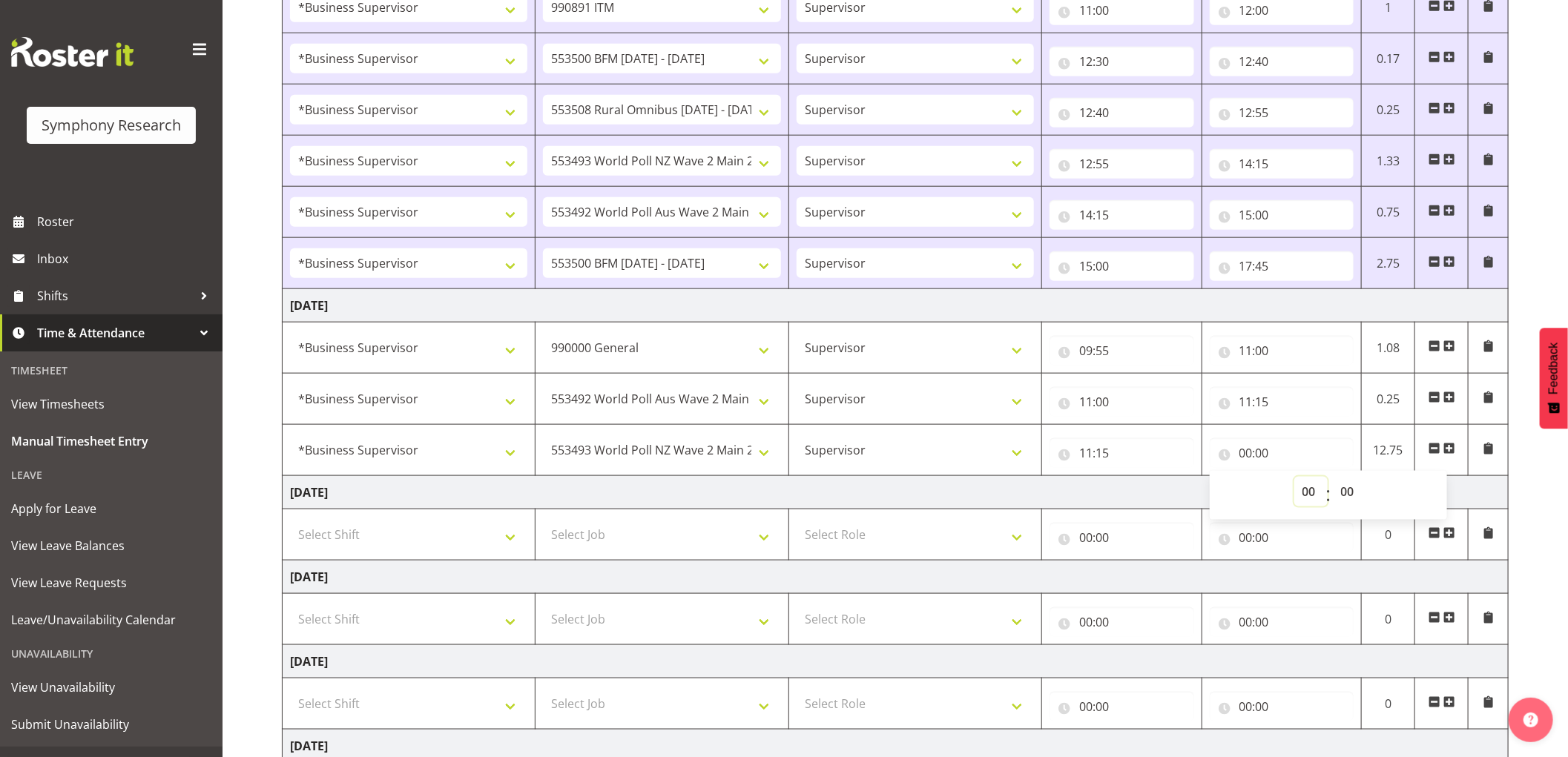
click at [1300, 495] on select "00 01 02 03 04 05 06 07 08 09 10 11 12 13 14 15 16 17 18 19 20 21 22 23" at bounding box center [1311, 491] width 34 height 29
select select "11"
click at [1294, 479] on select "00 01 02 03 04 05 06 07 08 09 10 11 12 13 14 15 16 17 18 19 20 21 22 23" at bounding box center [1311, 491] width 34 height 29
type input "11:00"
click at [1346, 489] on select "00 01 02 03 04 05 06 07 08 09 10 11 12 13 14 15 16 17 18 19 20 21 22 23 24 25 2…" at bounding box center [1350, 491] width 34 height 29
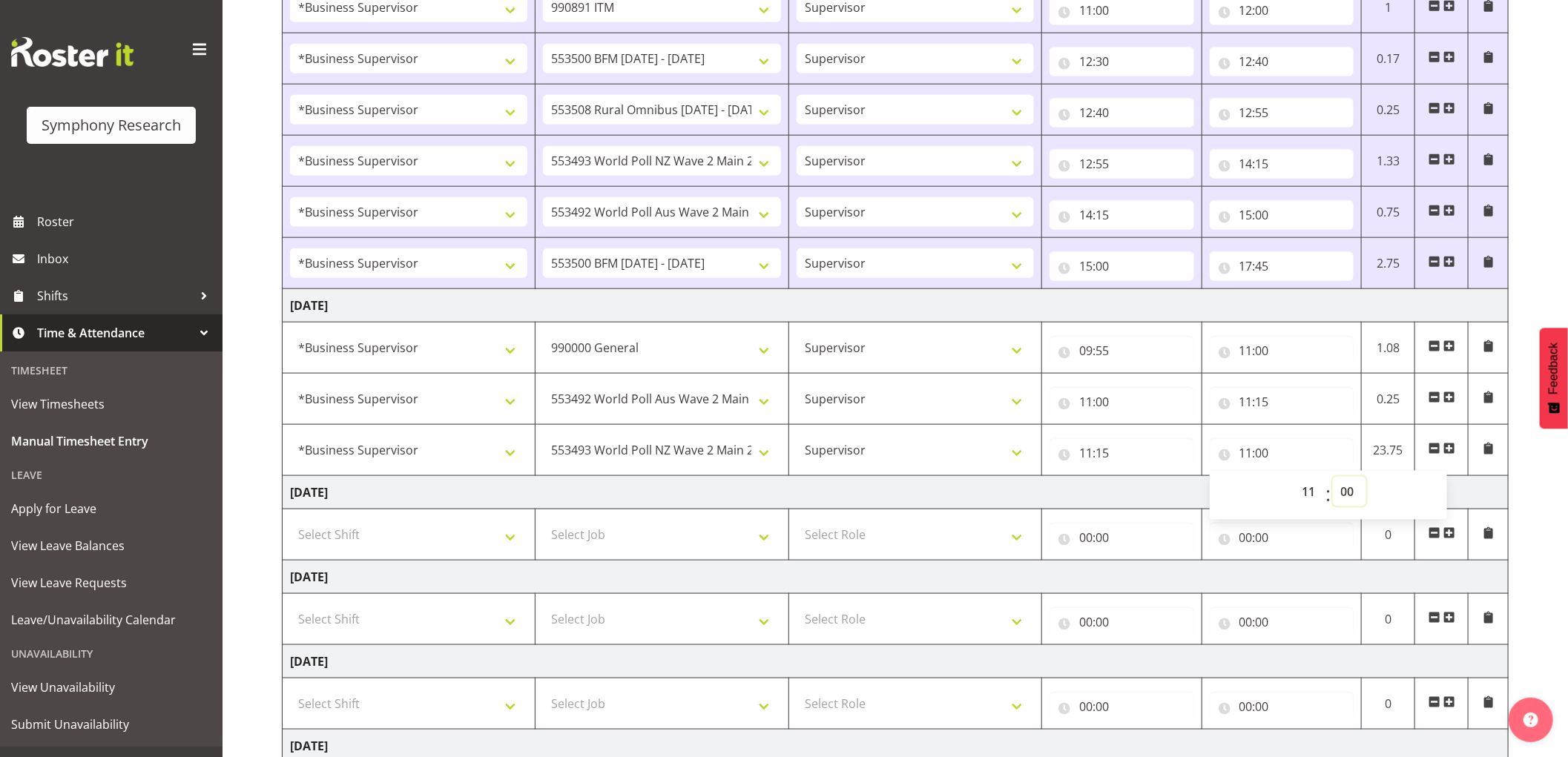
select select "30"
click at [1333, 479] on select "00 01 02 03 04 05 06 07 08 09 10 11 12 13 14 15 16 17 18 19 20 21 22 23 24 25 2…" at bounding box center [1350, 491] width 34 height 29
type input "11:30"
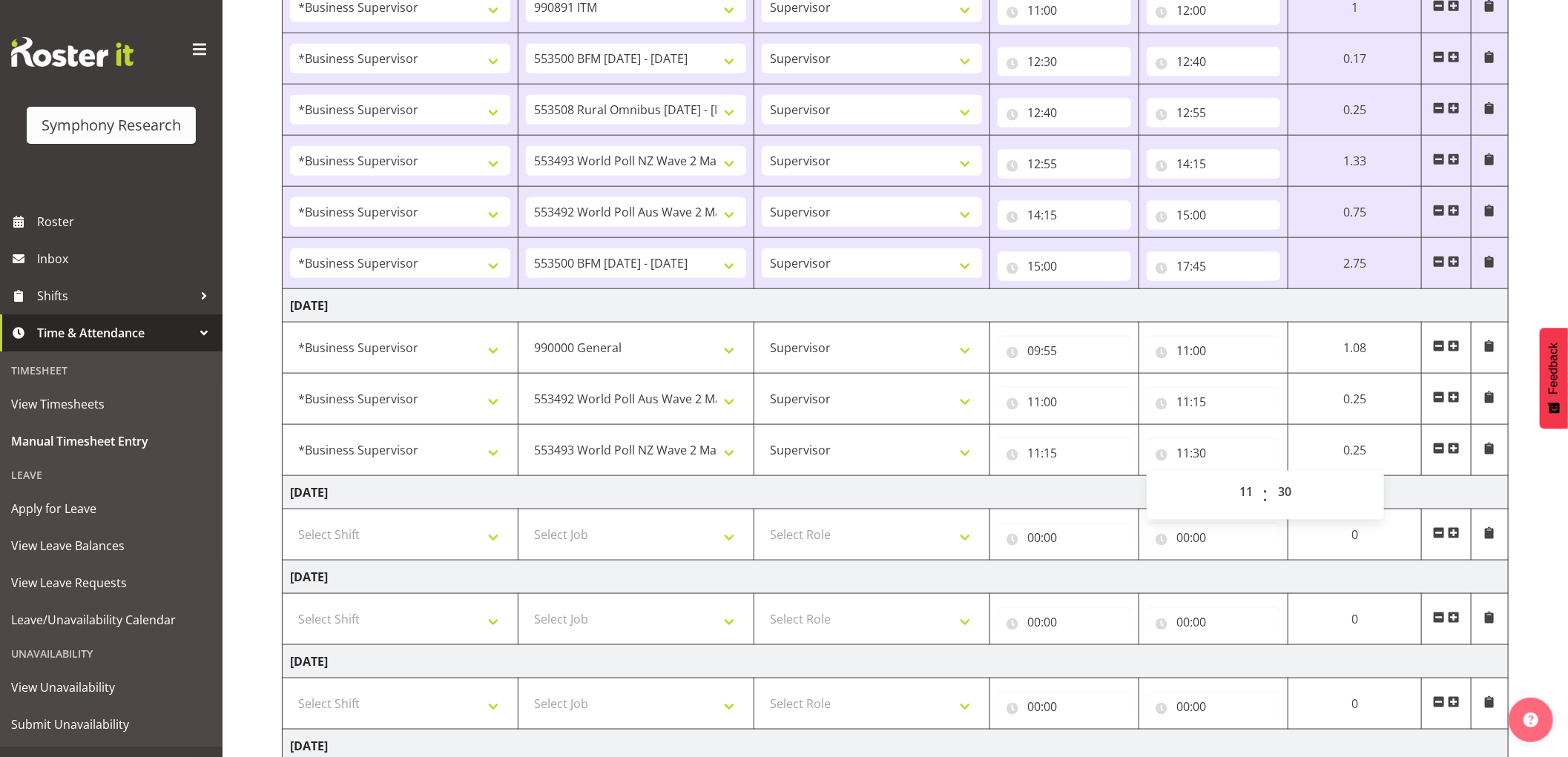
click at [1451, 453] on span at bounding box center [1454, 449] width 12 height 12
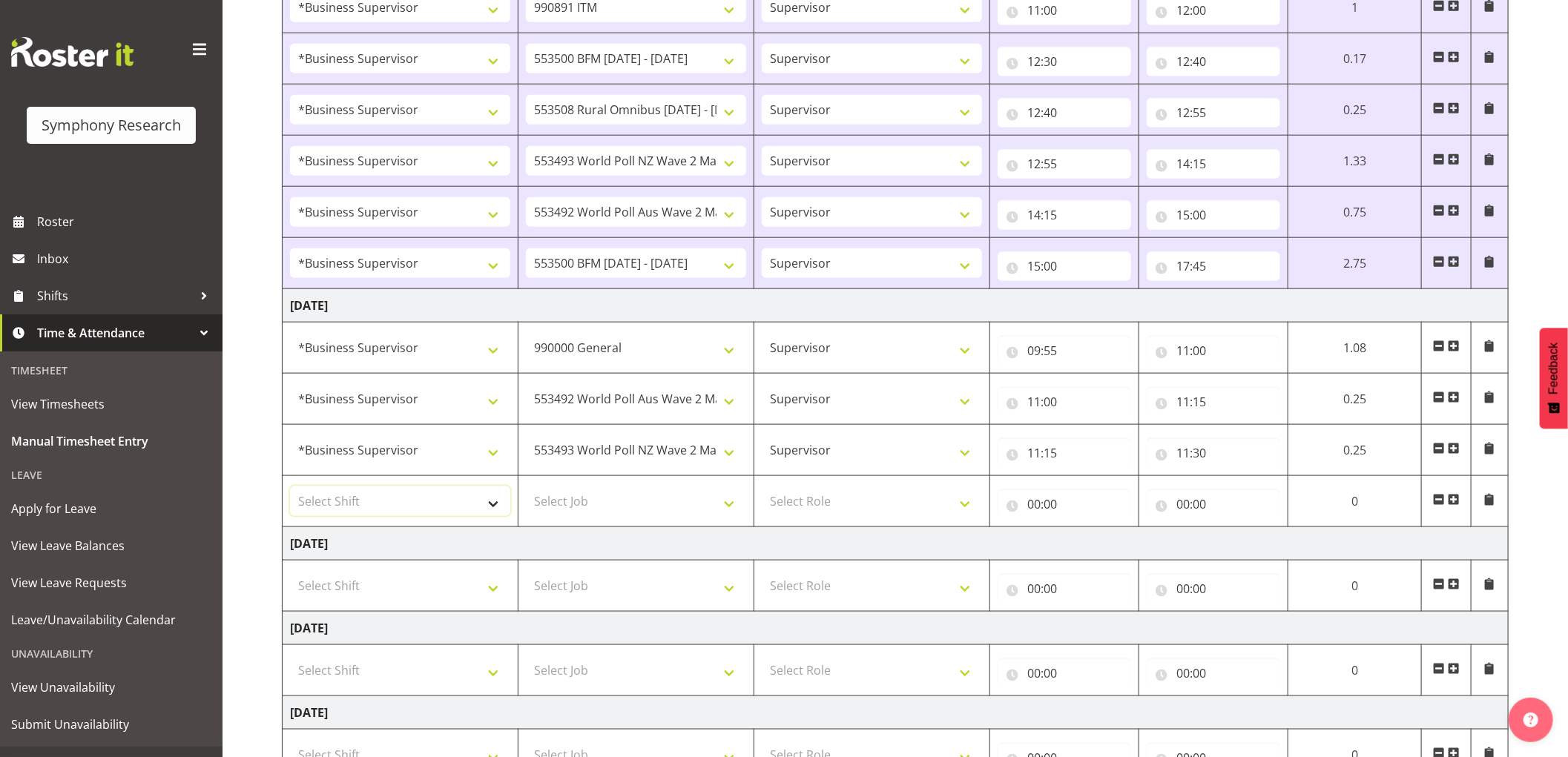
click at [376, 505] on select "Select Shift !!Weekend Residential (Roster IT Shift Label) *Business 9/10am ~ 4…" at bounding box center [400, 502] width 220 height 29
select select "1607"
click at [290, 489] on select "Select Shift !!Weekend Residential (Roster IT Shift Label) *Business 9/10am ~ 4…" at bounding box center [400, 502] width 220 height 29
click at [640, 514] on select "Select Job 550060 IF Admin 553492 World Poll Aus Wave 2 Main 2025 553493 World …" at bounding box center [635, 502] width 220 height 29
click at [607, 541] on td "[DATE]" at bounding box center [895, 544] width 1226 height 34
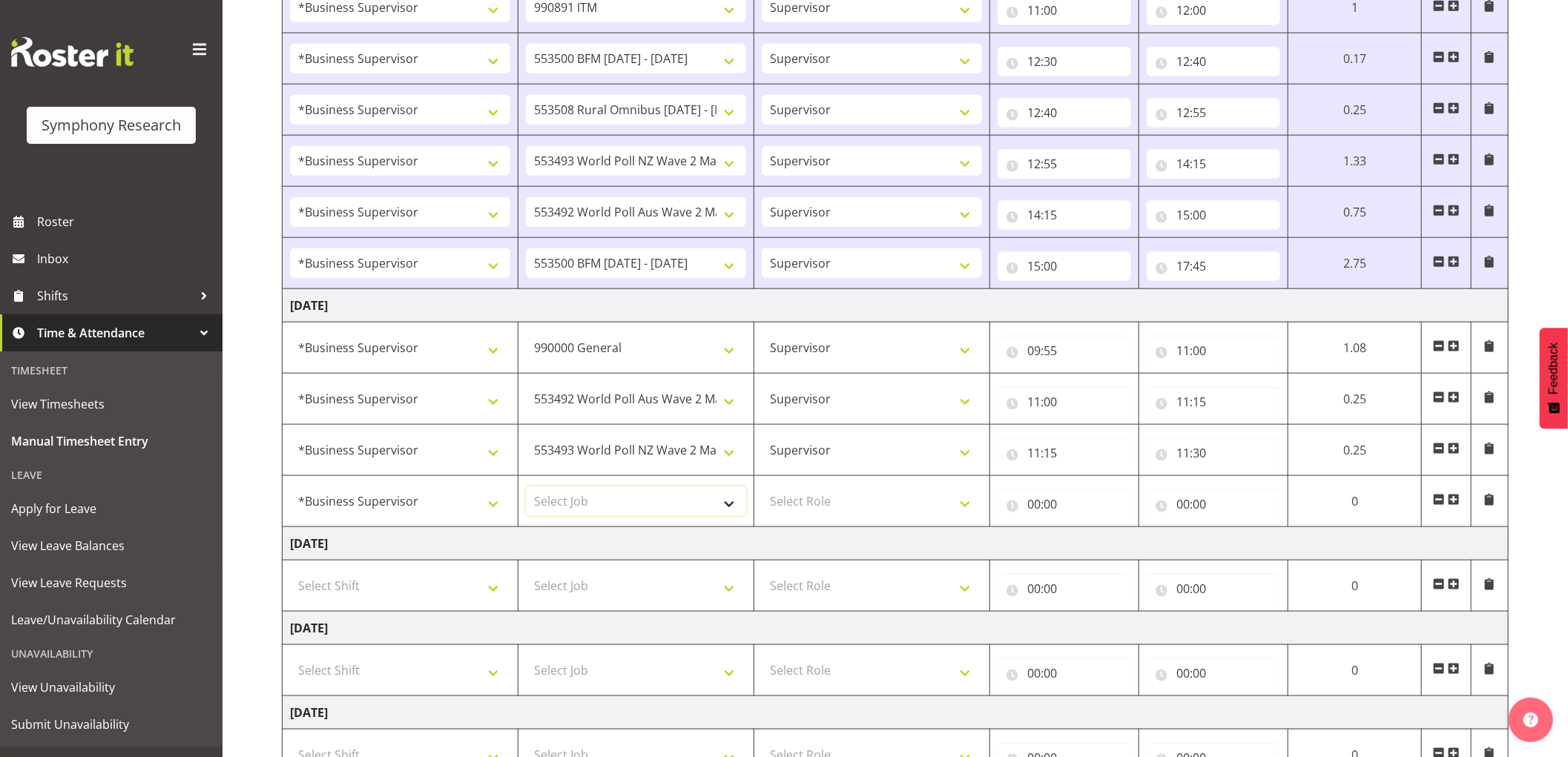
click at [634, 506] on select "Select Job 550060 IF Admin 553492 World Poll Aus Wave 2 Main 2025 553493 World …" at bounding box center [635, 502] width 220 height 29
select select "10242"
click at [526, 489] on select "Select Job 550060 IF Admin 553492 World Poll Aus Wave 2 Main 2025 553493 World …" at bounding box center [635, 502] width 220 height 29
click at [825, 516] on select "Select Role Supervisor Interviewing Briefing" at bounding box center [871, 502] width 220 height 29
select select "45"
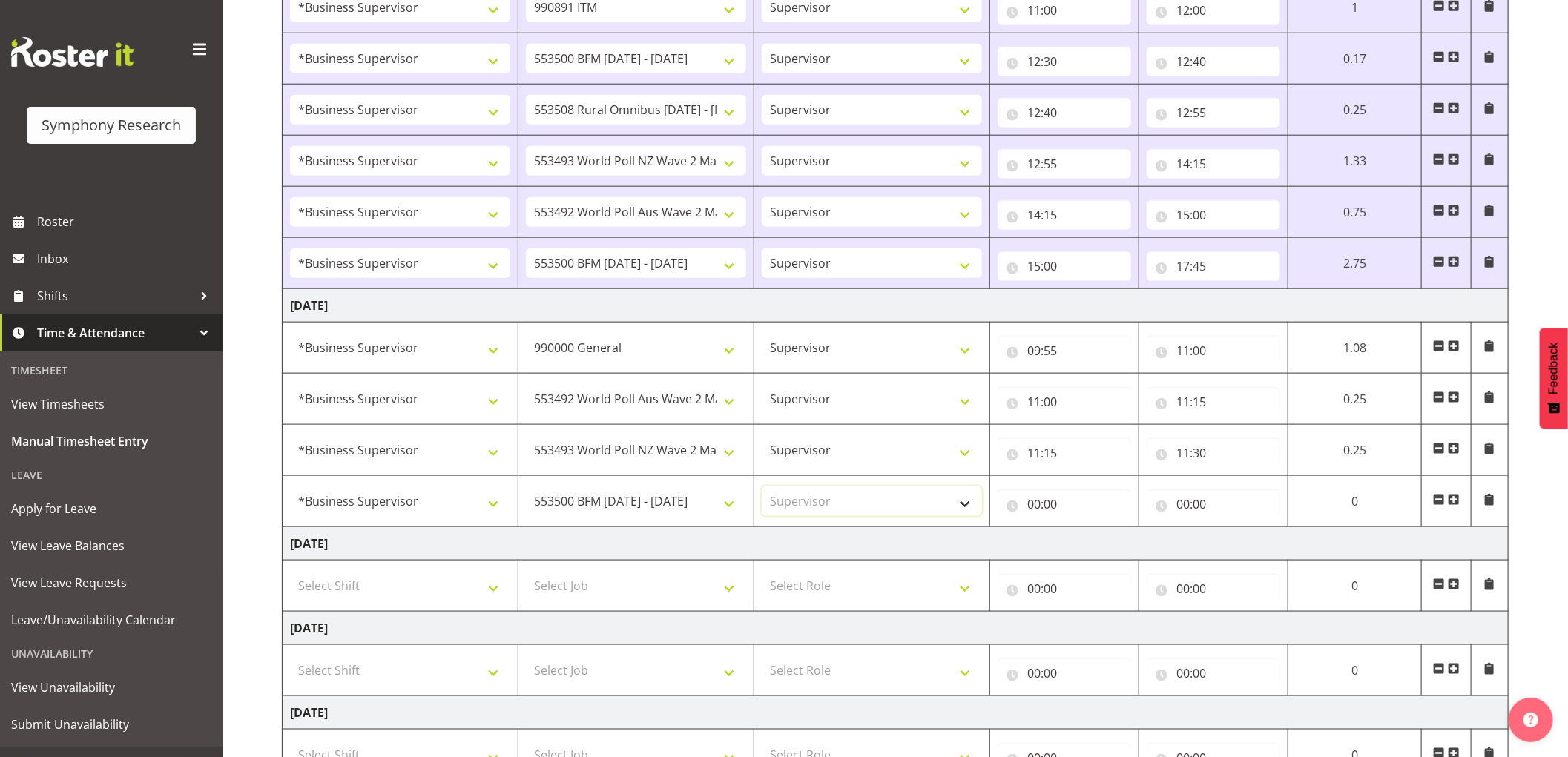
click at [762, 489] on select "Select Role Supervisor Interviewing Briefing" at bounding box center [871, 502] width 220 height 29
click at [1033, 513] on input "00:00" at bounding box center [1065, 504] width 134 height 29
click at [1093, 551] on select "00 01 02 03 04 05 06 07 08 09 10 11 12 13 14 15 16 17 18 19 20 21 22 23" at bounding box center [1099, 543] width 34 height 29
select select "11"
click at [1083, 530] on select "00 01 02 03 04 05 06 07 08 09 10 11 12 13 14 15 16 17 18 19 20 21 22 23" at bounding box center [1099, 543] width 34 height 29
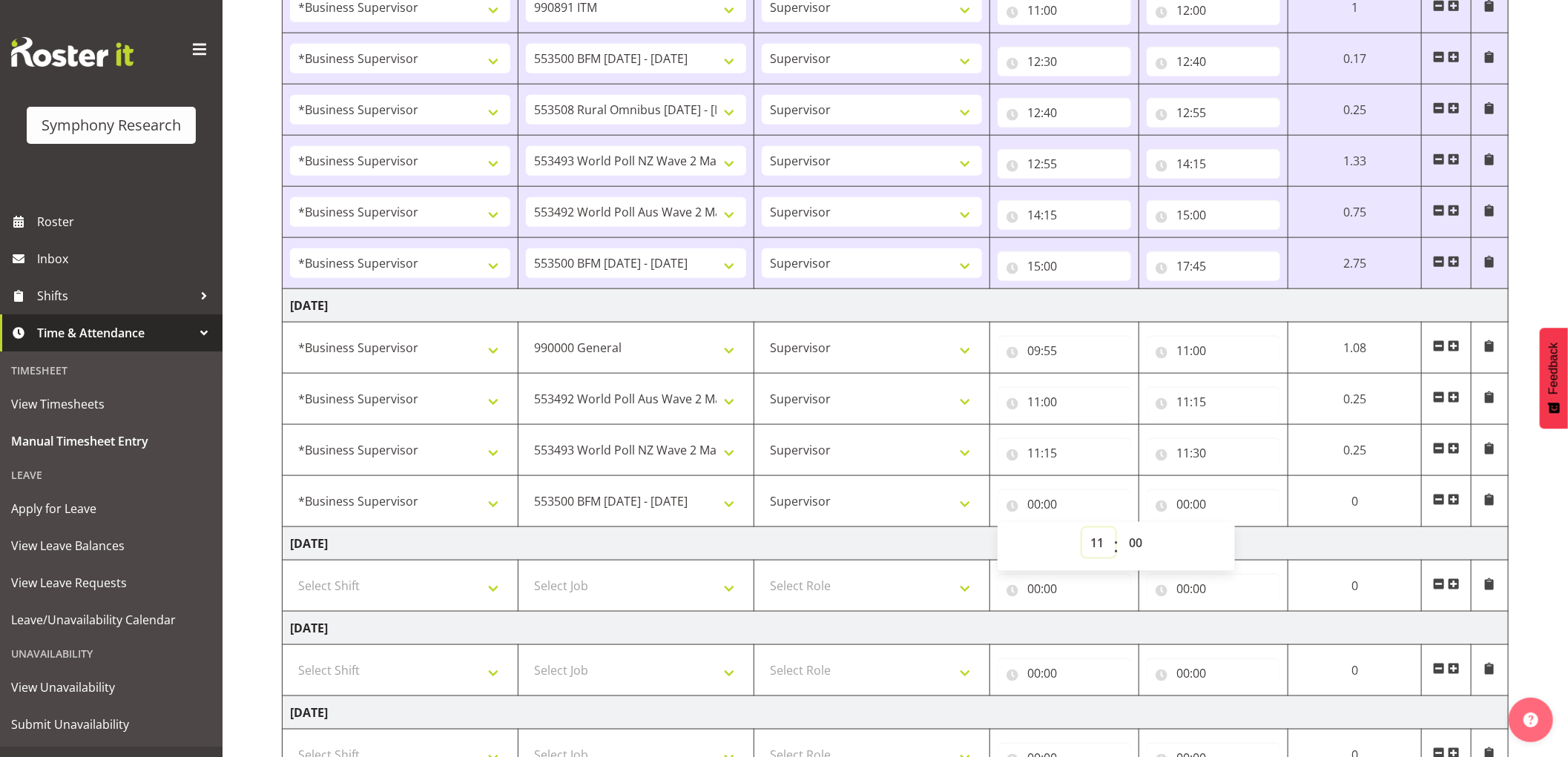
type input "11:00"
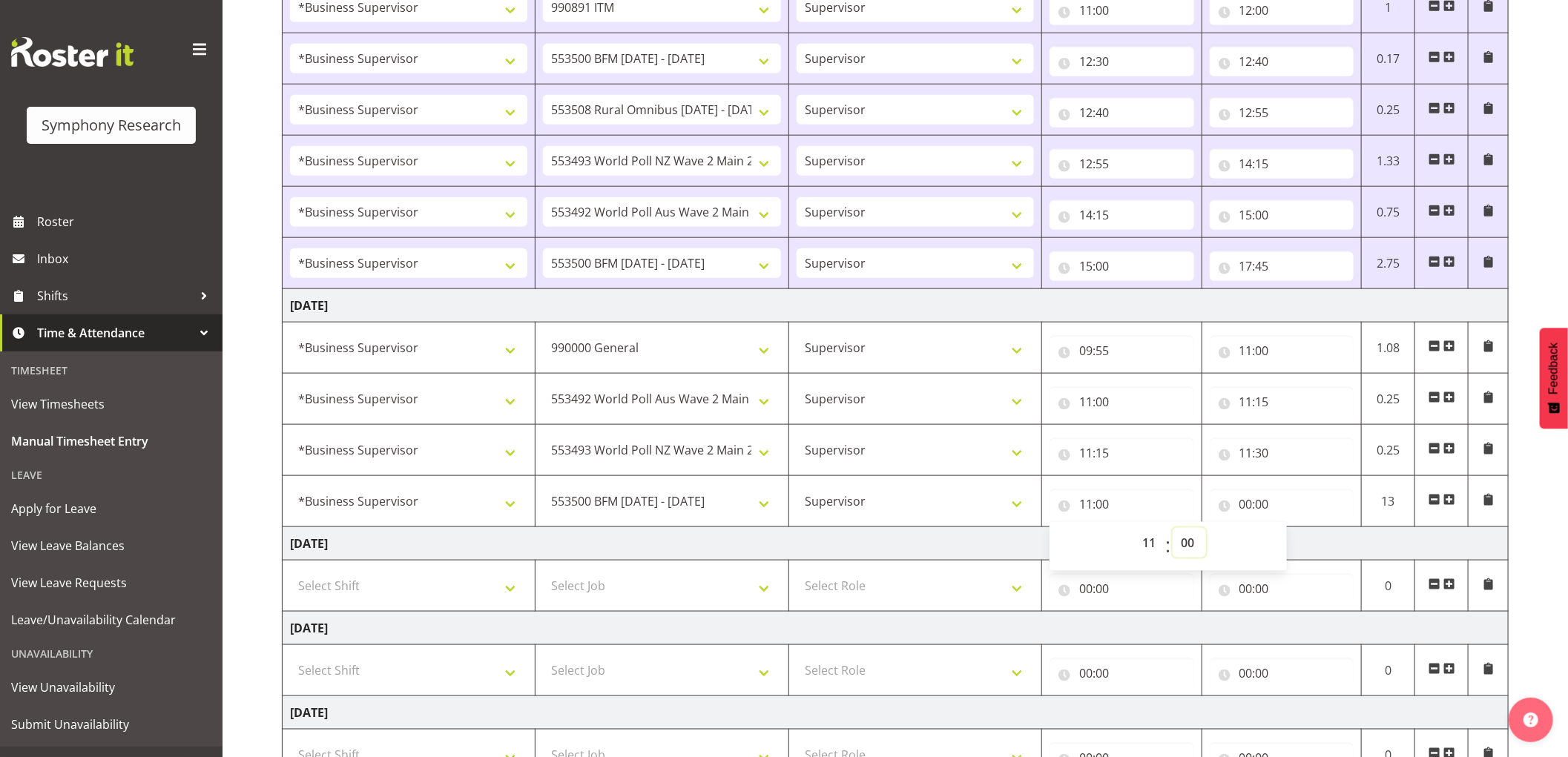
click at [1193, 546] on select "00 01 02 03 04 05 06 07 08 09 10 11 12 13 14 15 16 17 18 19 20 21 22 23 24 25 2…" at bounding box center [1189, 543] width 34 height 29
select select "30"
click at [1173, 530] on select "00 01 02 03 04 05 06 07 08 09 10 11 12 13 14 15 16 17 18 19 20 21 22 23 24 25 2…" at bounding box center [1189, 543] width 34 height 29
type input "11:30"
click at [1252, 506] on input "00:00" at bounding box center [1282, 504] width 145 height 29
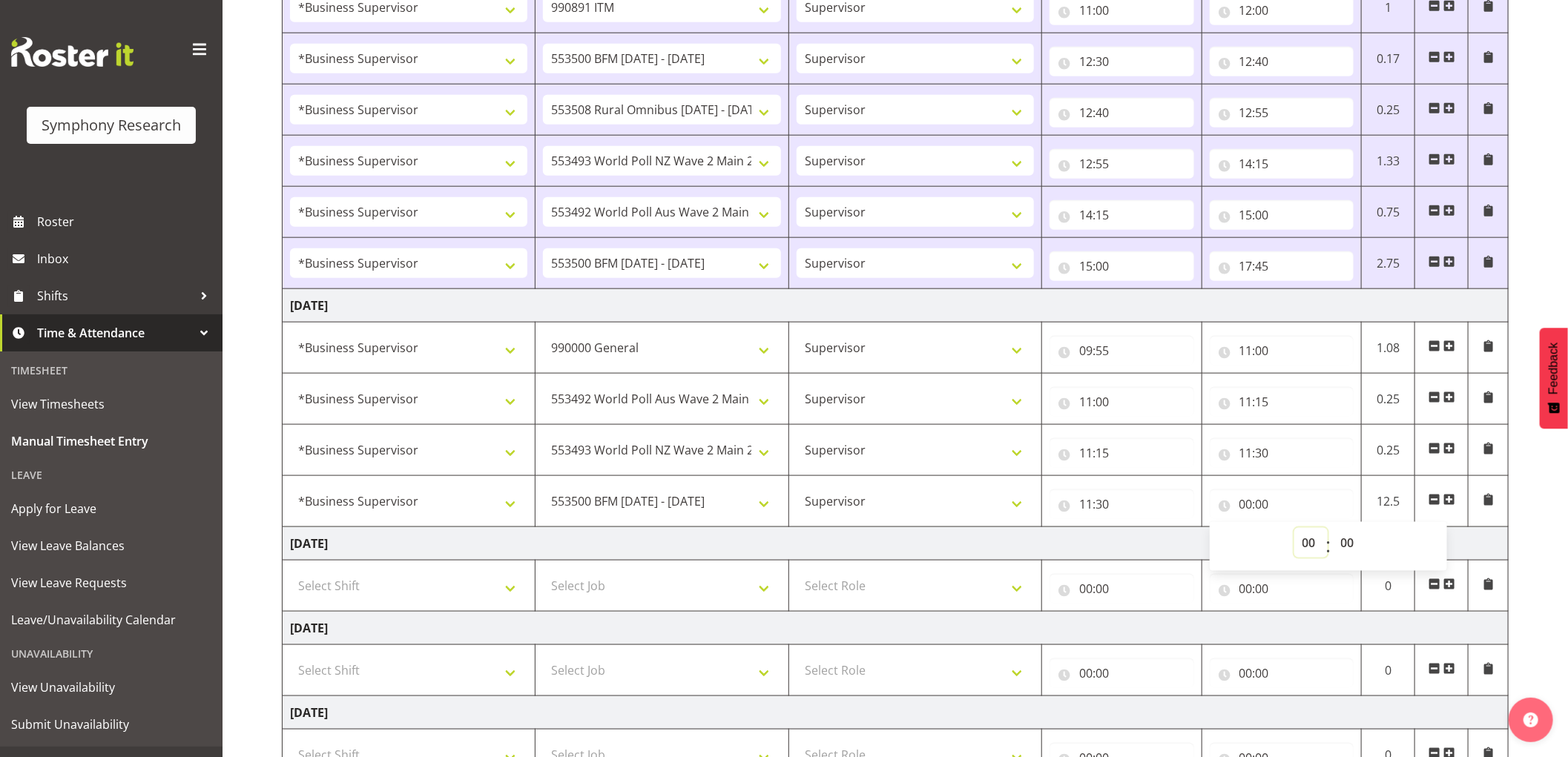
click at [1304, 545] on select "00 01 02 03 04 05 06 07 08 09 10 11 12 13 14 15 16 17 18 19 20 21 22 23" at bounding box center [1311, 543] width 34 height 29
select select "11"
click at [1294, 530] on select "00 01 02 03 04 05 06 07 08 09 10 11 12 13 14 15 16 17 18 19 20 21 22 23" at bounding box center [1311, 543] width 34 height 29
type input "11:00"
click at [1355, 539] on select "00 01 02 03 04 05 06 07 08 09 10 11 12 13 14 15 16 17 18 19 20 21 22 23 24 25 2…" at bounding box center [1350, 543] width 34 height 29
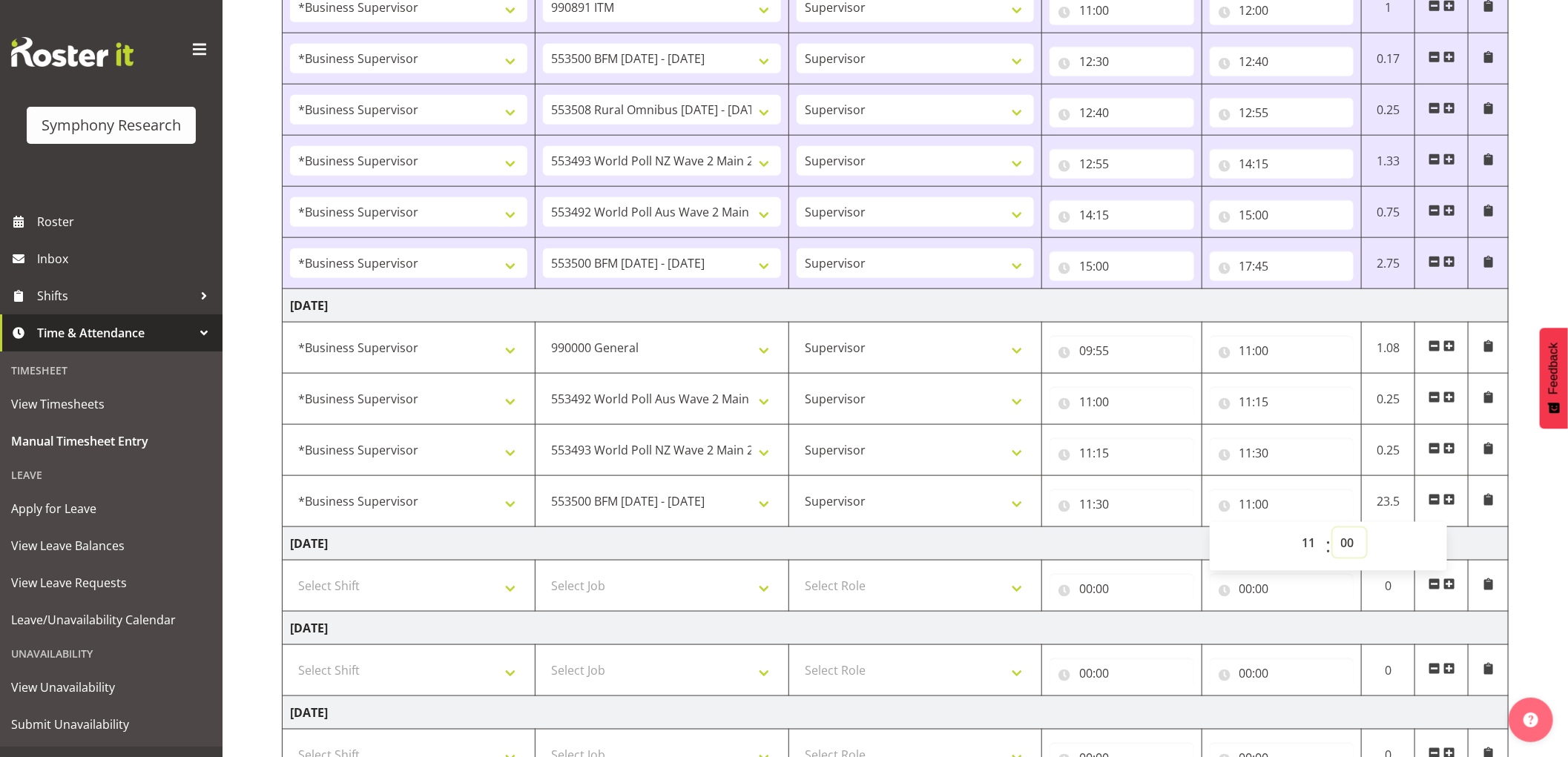
select select "45"
click at [1333, 530] on select "00 01 02 03 04 05 06 07 08 09 10 11 12 13 14 15 16 17 18 19 20 21 22 23 24 25 2…" at bounding box center [1350, 543] width 34 height 29
type input "11:45"
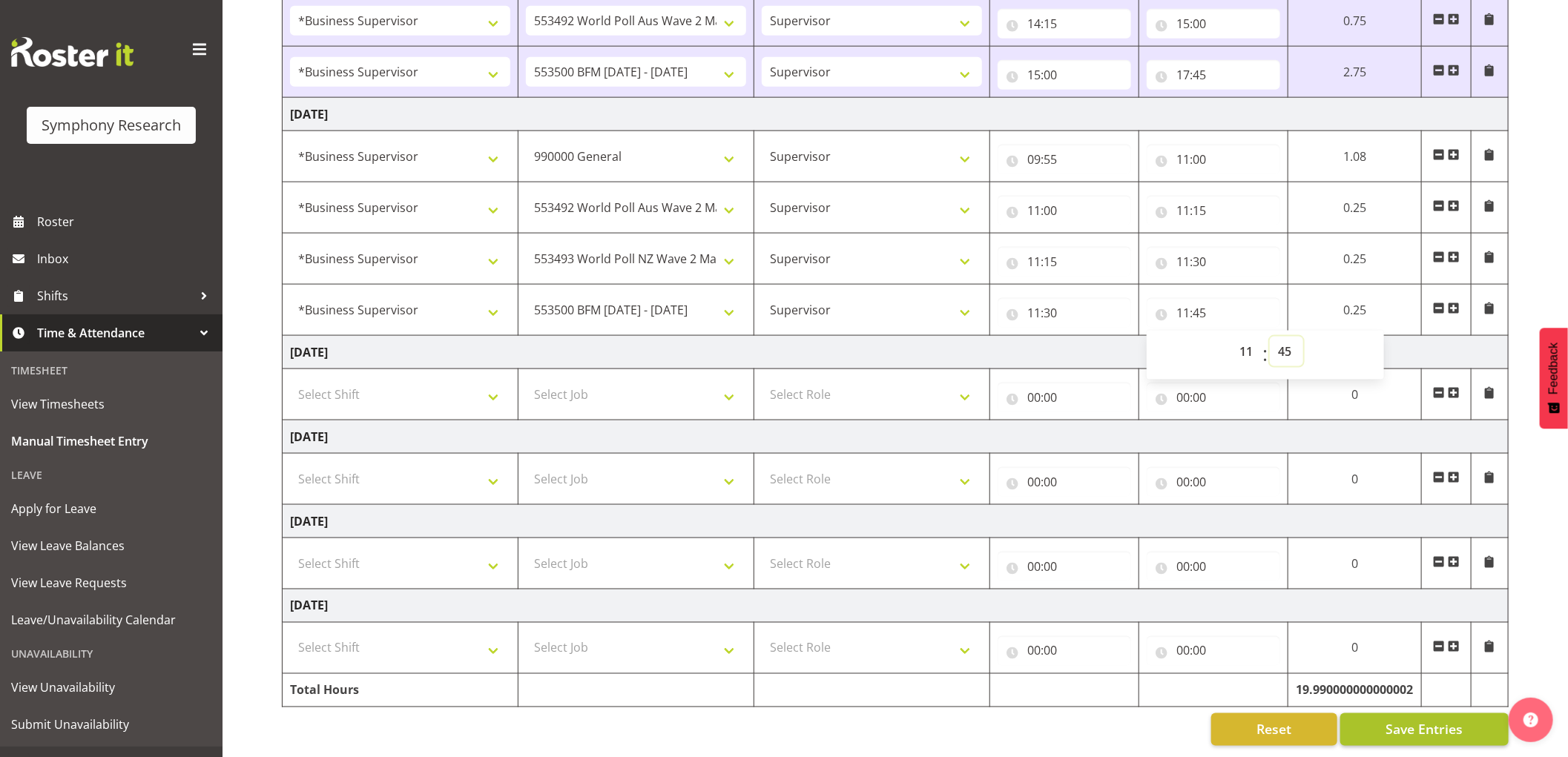
scroll to position [1197, 0]
click at [1441, 721] on span "Save Entries" at bounding box center [1424, 729] width 77 height 19
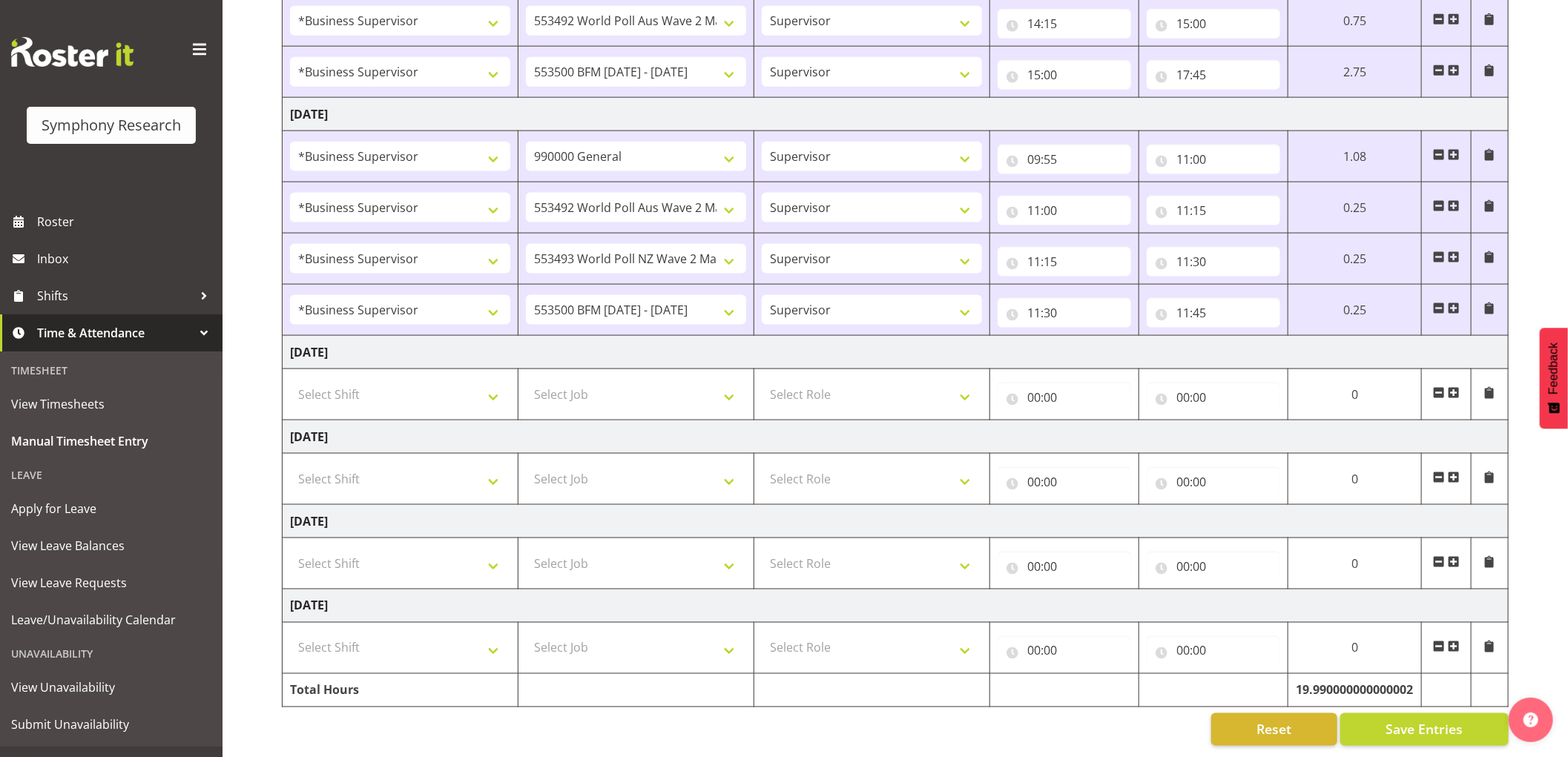
click at [1451, 303] on span at bounding box center [1454, 309] width 12 height 12
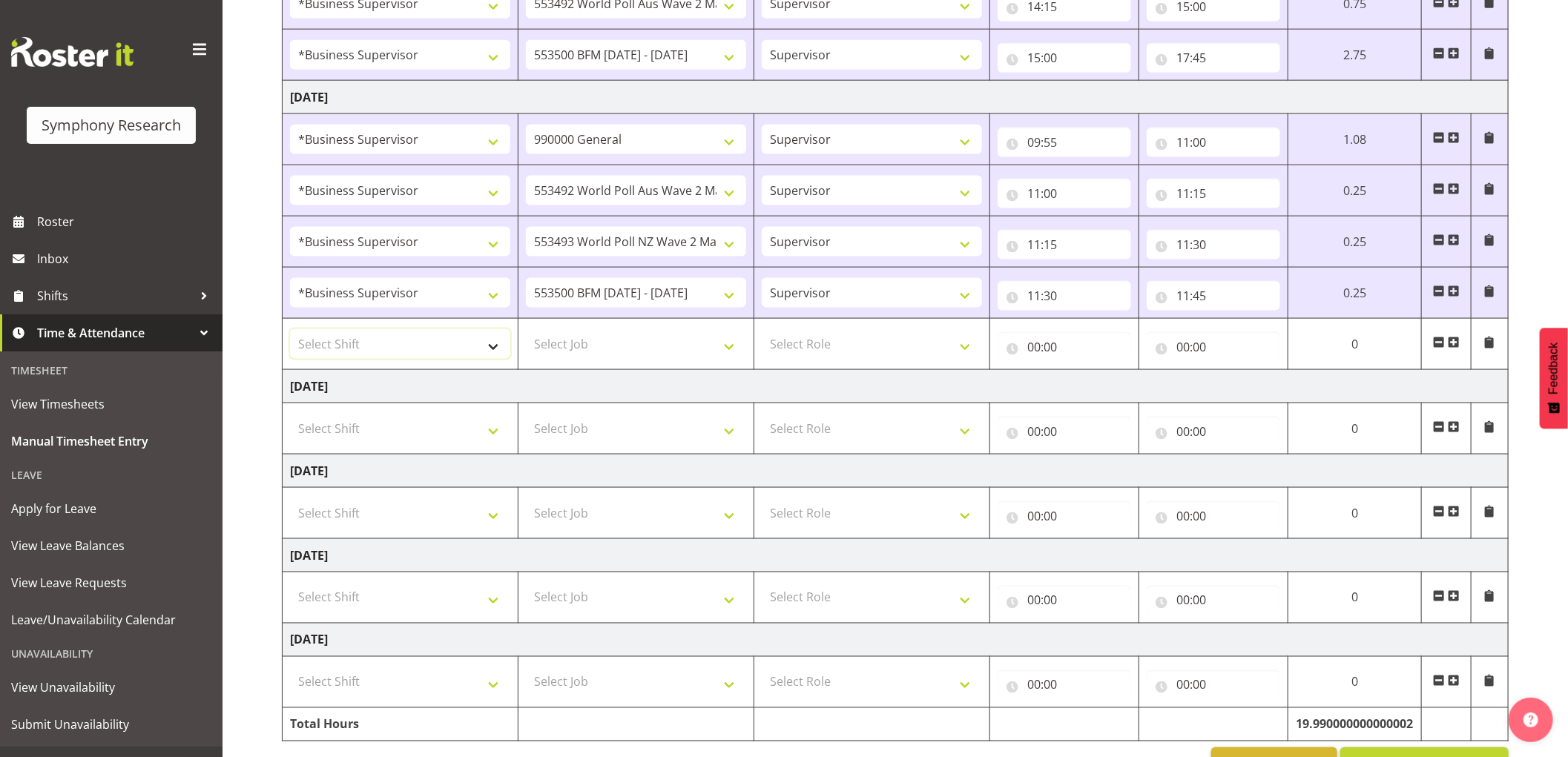
click at [456, 346] on select "Select Shift !!Weekend Residential (Roster IT Shift Label) *Business 9/10am ~ 4…" at bounding box center [400, 344] width 220 height 29
select select "1607"
click at [290, 331] on select "Select Shift !!Weekend Residential (Roster IT Shift Label) *Business 9/10am ~ 4…" at bounding box center [400, 344] width 220 height 29
click at [681, 356] on select "Select Job 550060 IF Admin 553492 World Poll Aus Wave 2 Main 2025 553493 World …" at bounding box center [635, 344] width 220 height 29
select select "10536"
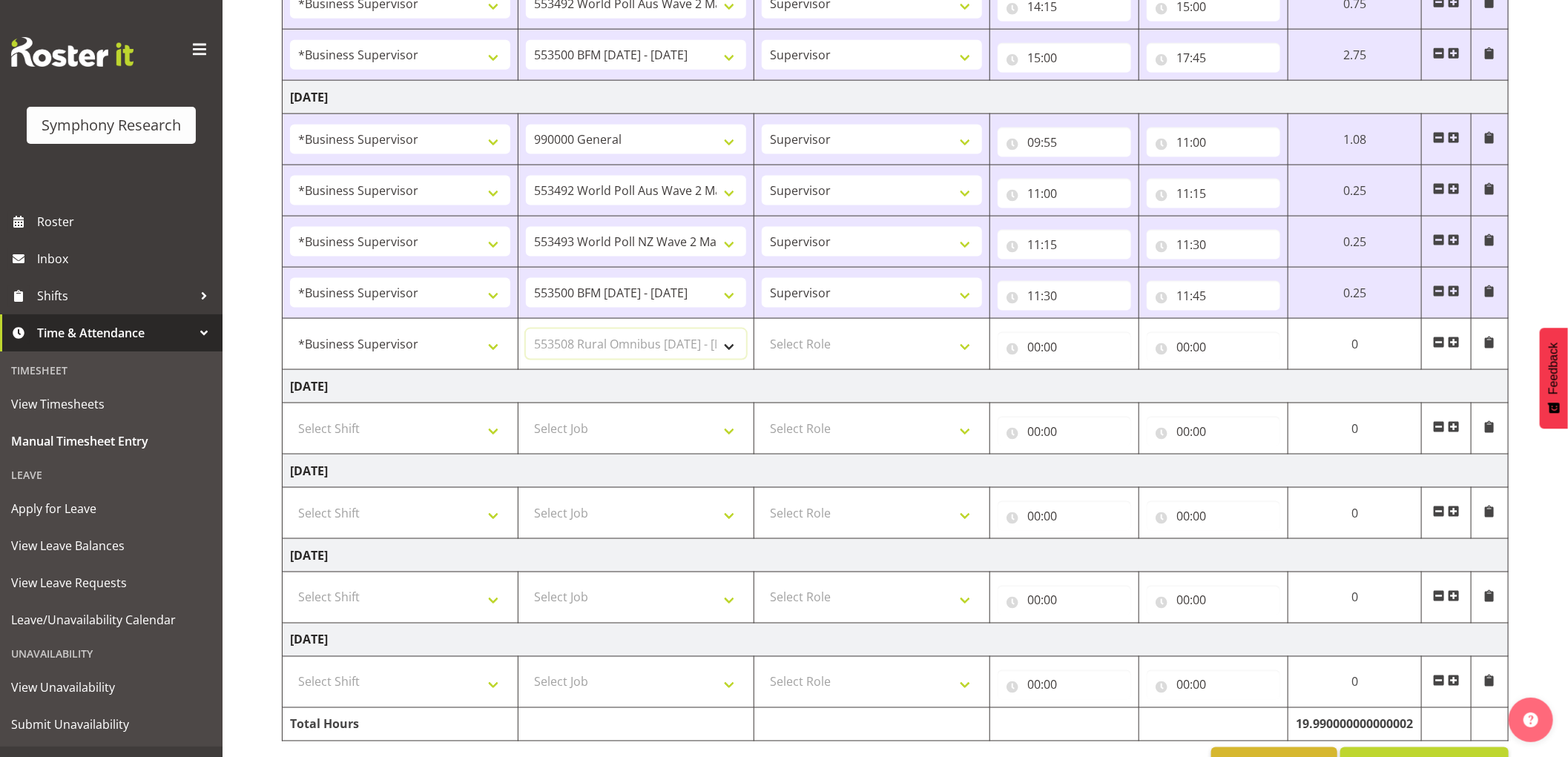
click at [526, 331] on select "Select Job 550060 IF Admin 553492 World Poll Aus Wave 2 Main 2025 553493 World …" at bounding box center [635, 344] width 220 height 29
click at [820, 344] on select "Select Role Supervisor Interviewing Briefing" at bounding box center [871, 344] width 220 height 29
select select "45"
click at [762, 331] on select "Select Role Supervisor Interviewing Briefing" at bounding box center [871, 344] width 220 height 29
click at [1032, 350] on input "00:00" at bounding box center [1065, 347] width 134 height 29
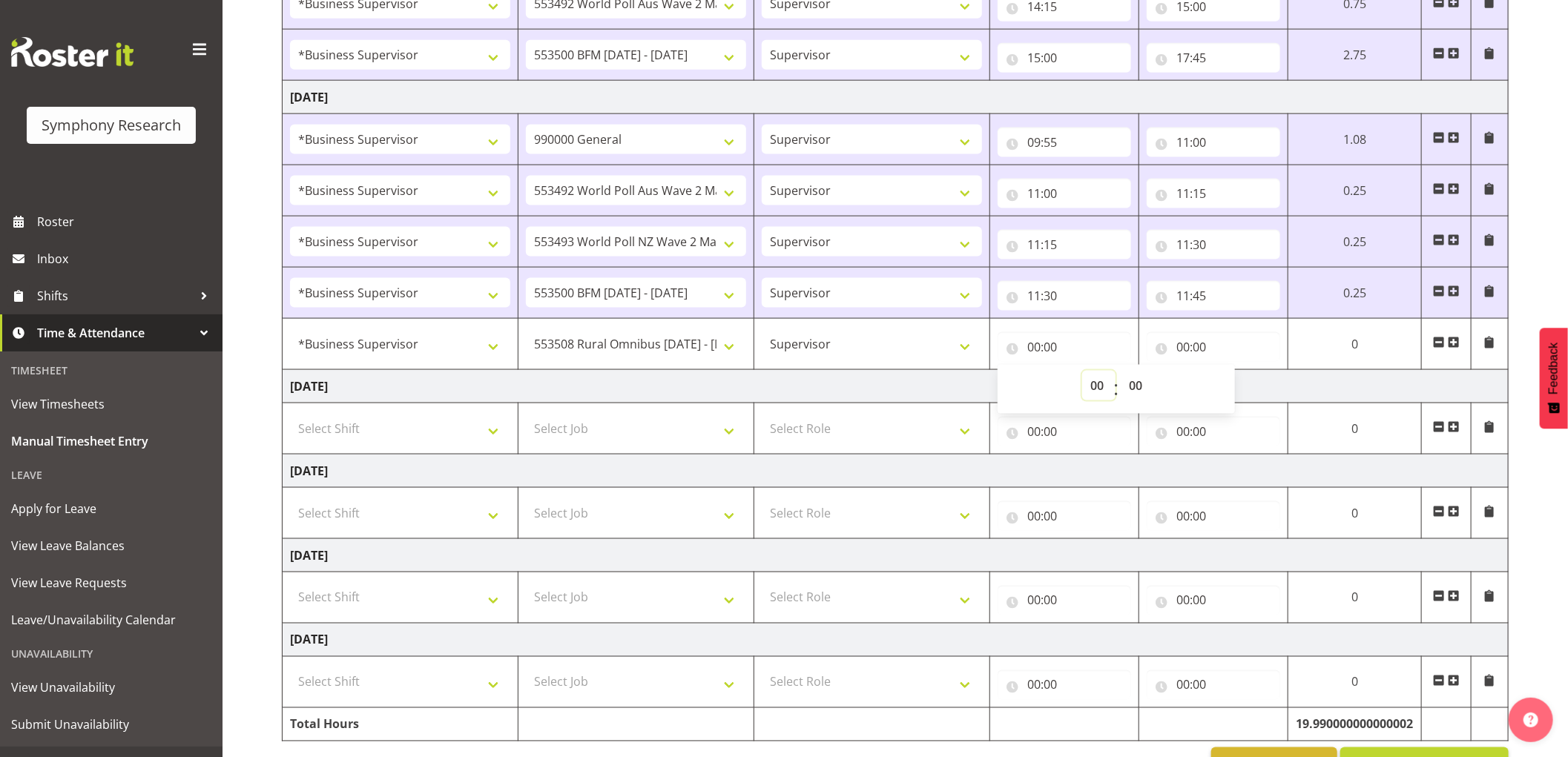
click at [1095, 393] on select "00 01 02 03 04 05 06 07 08 09 10 11 12 13 14 15 16 17 18 19 20 21 22 23" at bounding box center [1099, 386] width 34 height 29
select select "13"
click at [1083, 373] on select "00 01 02 03 04 05 06 07 08 09 10 11 12 13 14 15 16 17 18 19 20 21 22 23" at bounding box center [1099, 386] width 34 height 29
type input "13:00"
click at [879, 384] on td "[DATE]" at bounding box center [895, 387] width 1226 height 34
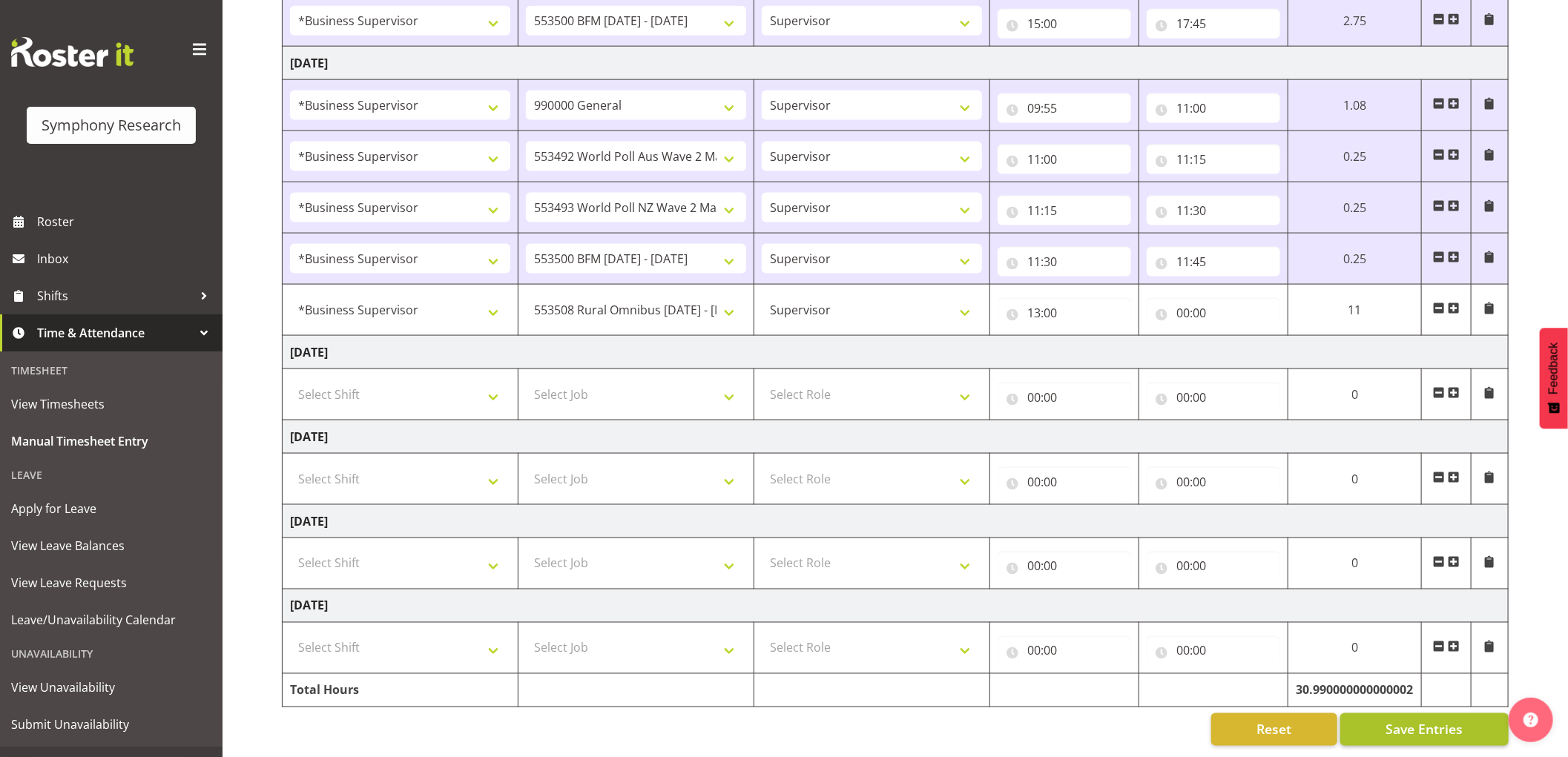
scroll to position [1248, 0]
click at [1440, 720] on span "Save Entries" at bounding box center [1424, 729] width 77 height 19
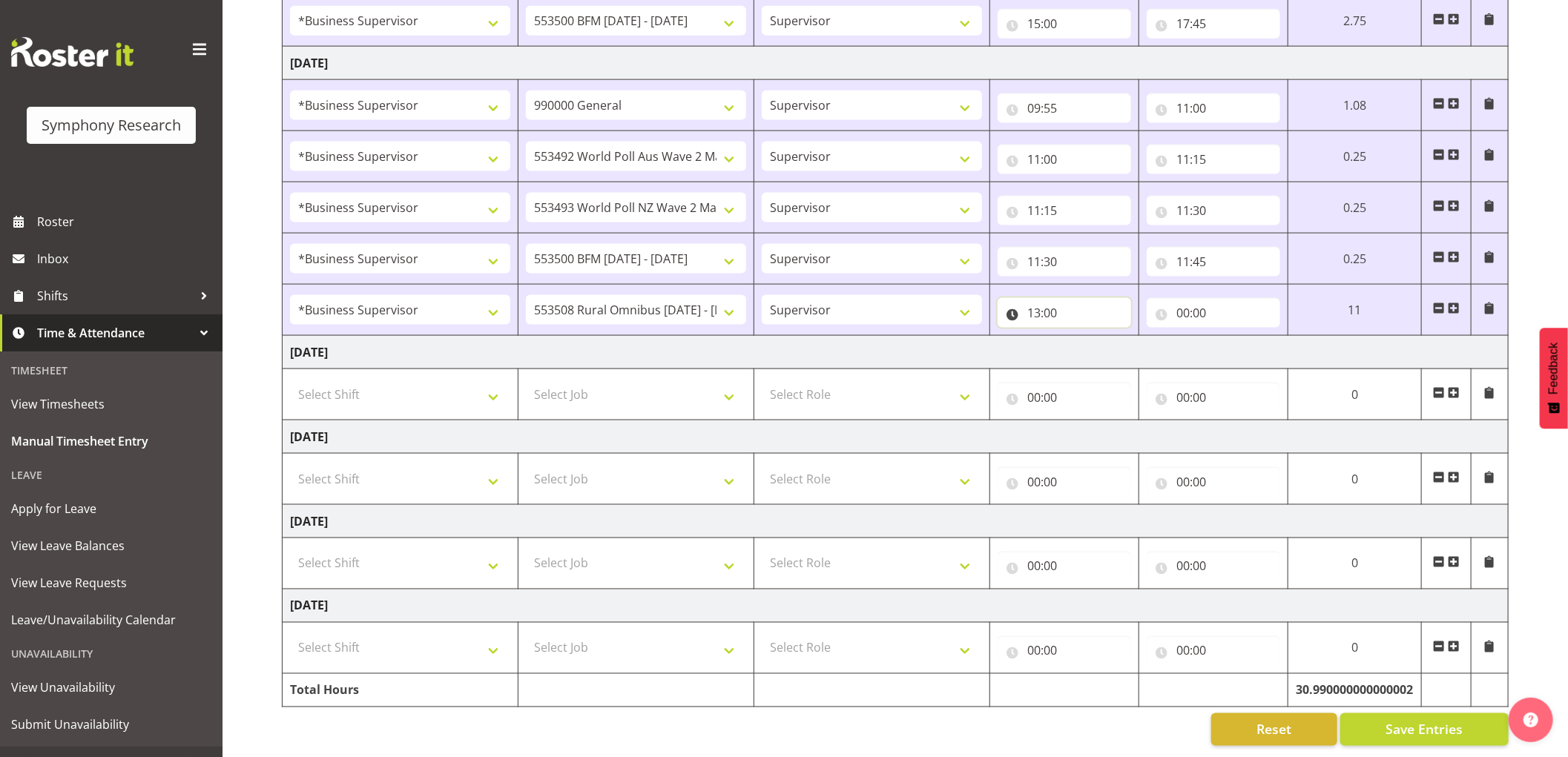
click at [1036, 300] on input "13:00" at bounding box center [1065, 312] width 134 height 29
click at [1093, 337] on select "00 01 02 03 04 05 06 07 08 09 10 11 12 13 14 15 16 17 18 19 20 21 22 23" at bounding box center [1099, 351] width 34 height 29
select select "15"
click at [1083, 337] on select "00 01 02 03 04 05 06 07 08 09 10 11 12 13 14 15 16 17 18 19 20 21 22 23" at bounding box center [1099, 351] width 34 height 29
type input "15:00"
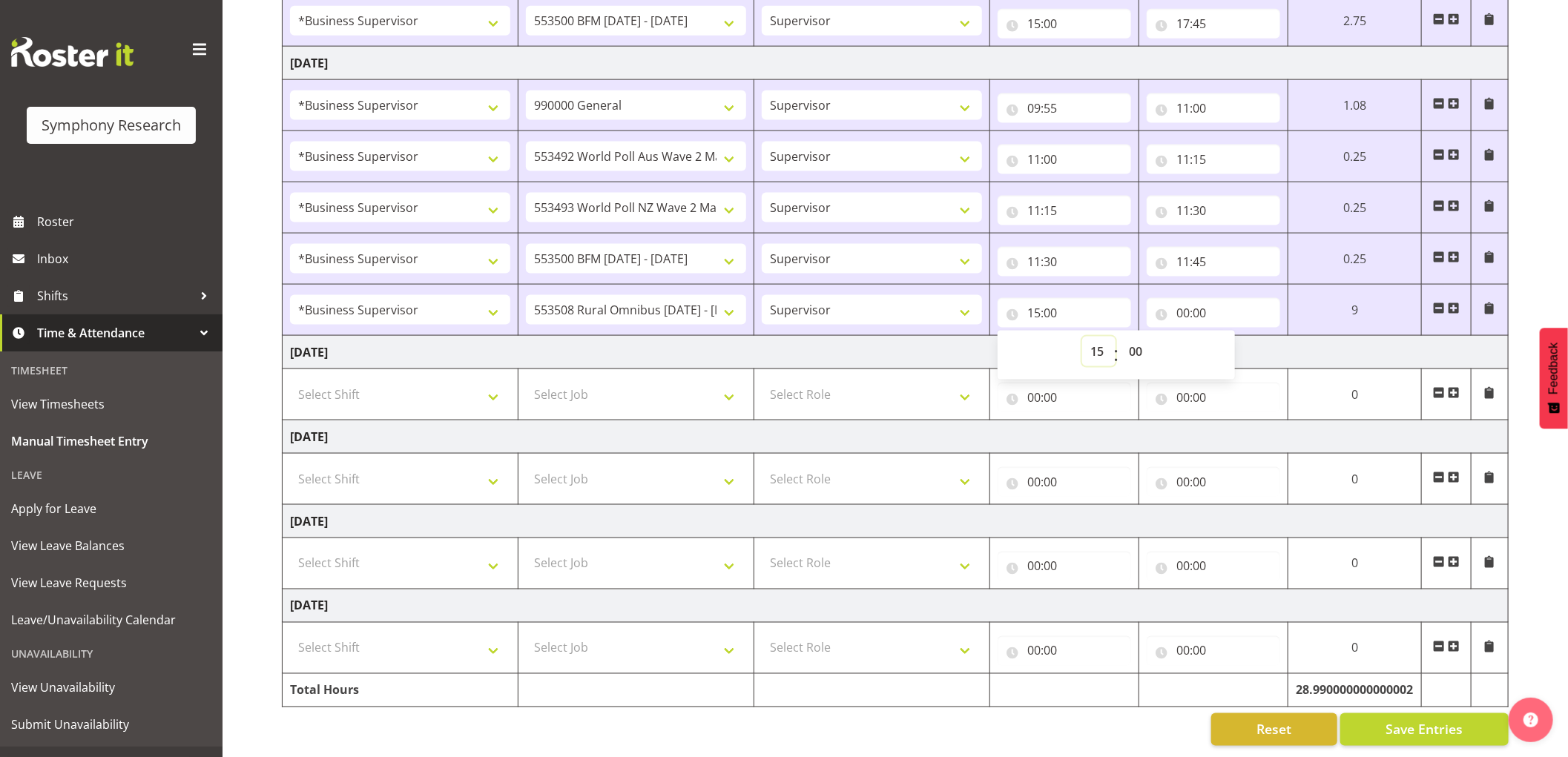
click at [1093, 337] on select "00 01 02 03 04 05 06 07 08 09 10 11 12 13 14 15 16 17 18 19 20 21 22 23" at bounding box center [1099, 351] width 34 height 29
select select "12"
click at [1083, 337] on select "00 01 02 03 04 05 06 07 08 09 10 11 12 13 14 15 16 17 18 19 20 21 22 23" at bounding box center [1099, 351] width 34 height 29
type input "12:00"
click at [1133, 345] on select "00 01 02 03 04 05 06 07 08 09 10 11 12 13 14 15 16 17 18 19 20 21 22 23 24 25 2…" at bounding box center [1137, 351] width 34 height 29
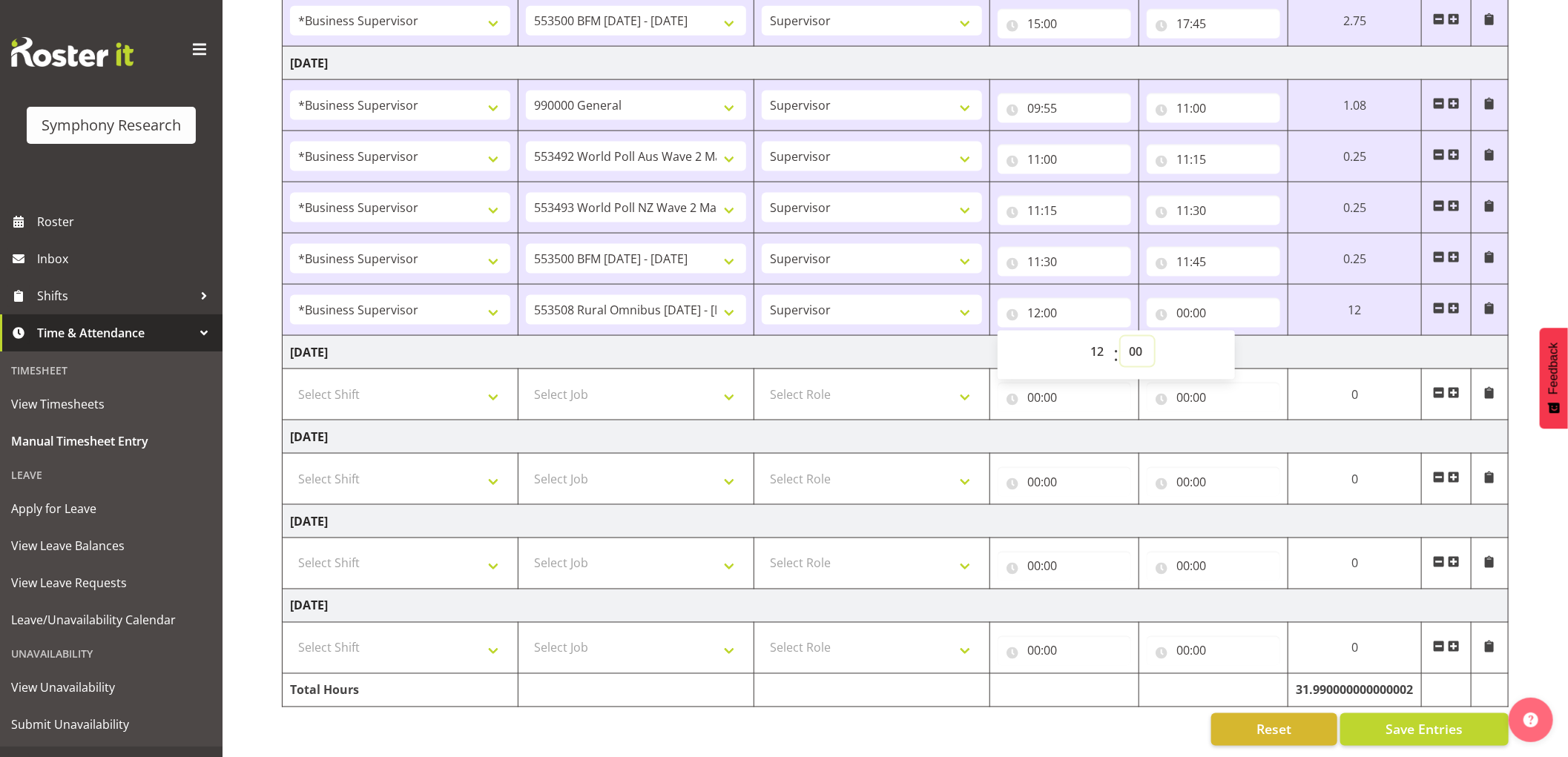
select select "50"
click at [1121, 337] on select "00 01 02 03 04 05 06 07 08 09 10 11 12 13 14 15 16 17 18 19 20 21 22 23 24 25 2…" at bounding box center [1137, 351] width 34 height 29
type input "12:50"
